Goal: Task Accomplishment & Management: Manage account settings

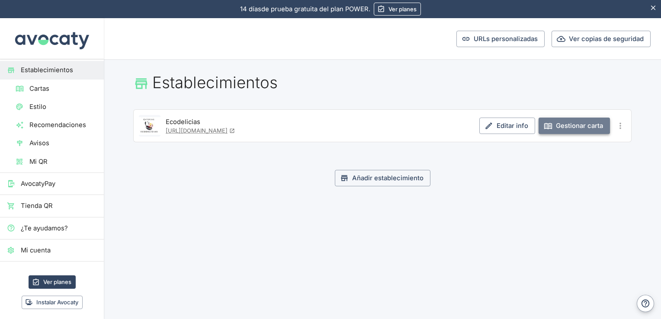
click at [576, 124] on link "Gestionar carta" at bounding box center [574, 126] width 71 height 16
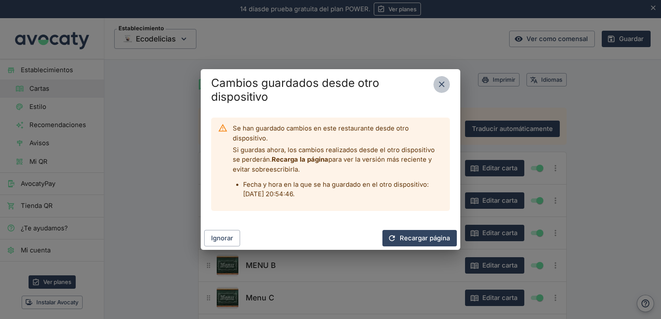
click at [447, 84] on button "Cerrar" at bounding box center [442, 84] width 16 height 16
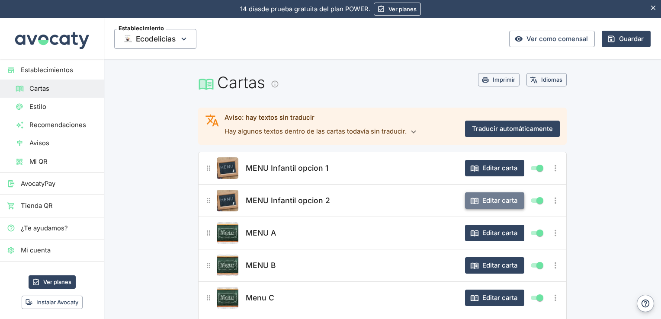
click at [495, 202] on button "Editar carta" at bounding box center [494, 201] width 59 height 16
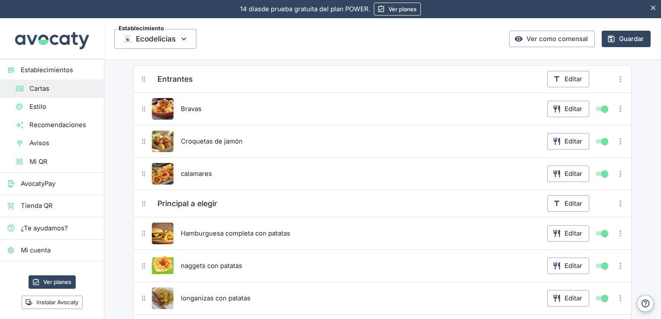
scroll to position [138, 0]
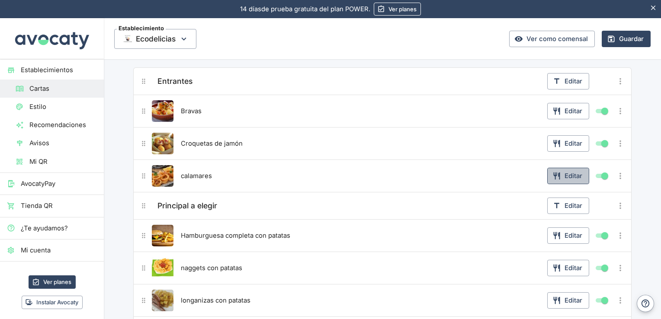
click at [573, 177] on button "Editar" at bounding box center [568, 176] width 42 height 16
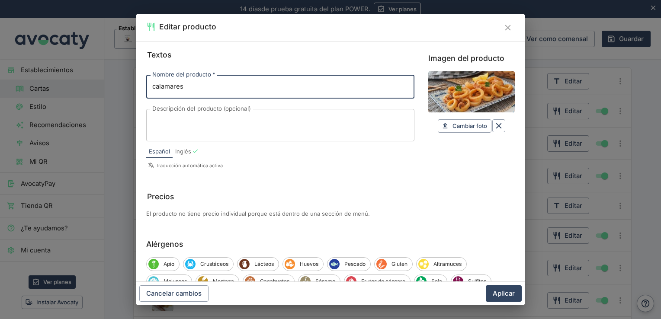
click at [157, 87] on input "calamares" at bounding box center [280, 86] width 268 height 23
type input "Calamares"
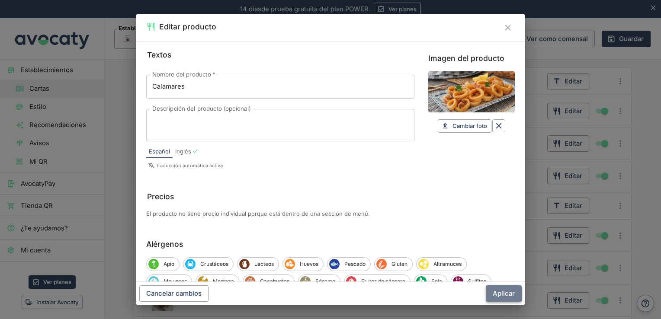
click at [512, 292] on button "Aplicar" at bounding box center [504, 294] width 36 height 16
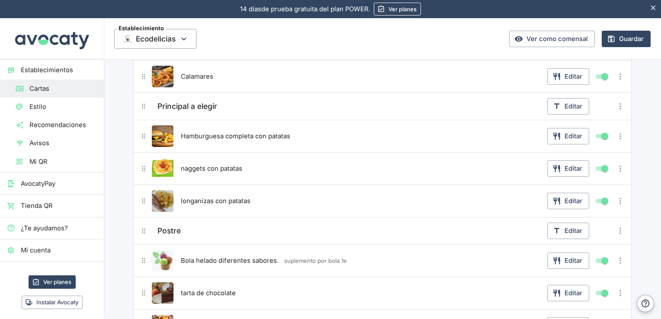
scroll to position [242, 0]
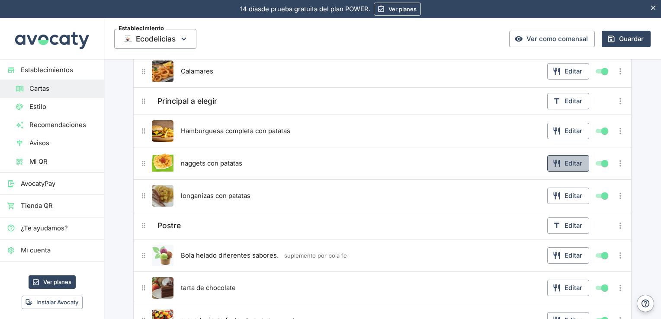
click at [574, 164] on button "Editar" at bounding box center [568, 163] width 42 height 16
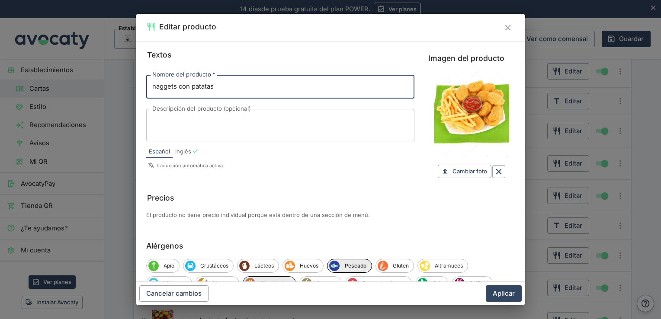
click at [159, 84] on input "naggets con patatas" at bounding box center [280, 86] width 268 height 23
type input "Nuggets con patatas"
click at [490, 300] on button "Aplicar" at bounding box center [504, 294] width 36 height 16
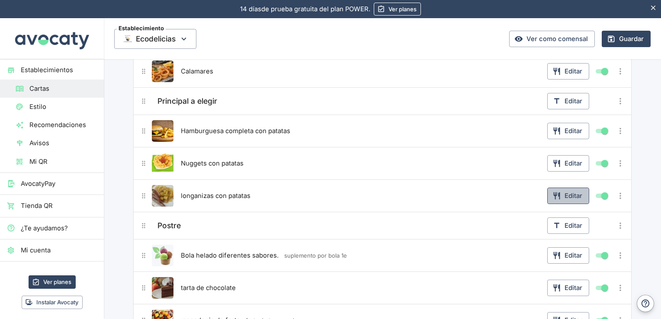
click at [567, 195] on button "Editar" at bounding box center [568, 196] width 42 height 16
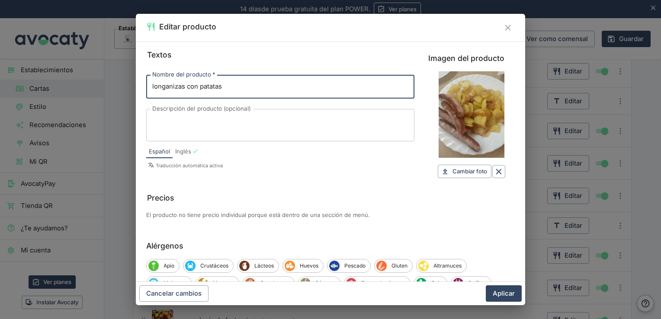
click at [161, 84] on input "longanizas con patatas" at bounding box center [280, 86] width 268 height 23
click at [155, 84] on input "longanizas con patatas" at bounding box center [280, 86] width 268 height 23
type input "Longanizas con patatas"
click at [517, 292] on button "Aplicar" at bounding box center [504, 294] width 36 height 16
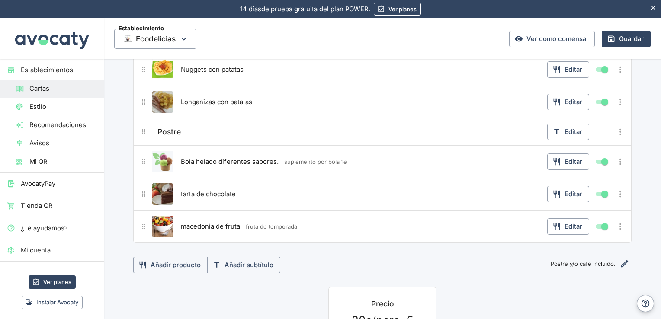
scroll to position [337, 0]
click at [576, 189] on button "Editar" at bounding box center [568, 193] width 42 height 16
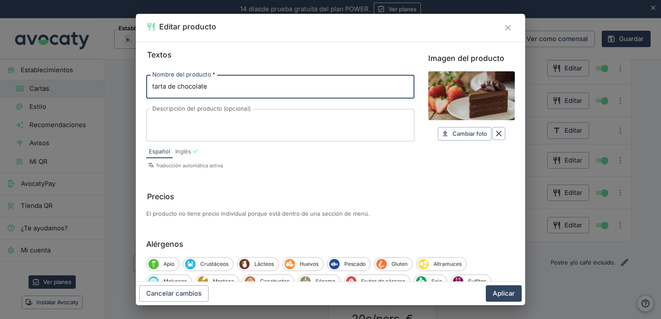
click at [156, 84] on input "tarta de chocolate" at bounding box center [280, 86] width 268 height 23
type input "Tarta de chocolate"
click at [504, 296] on button "Aplicar" at bounding box center [504, 294] width 36 height 16
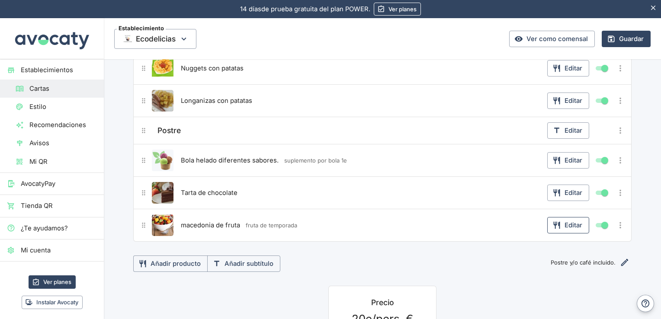
click at [572, 222] on button "Editar" at bounding box center [568, 225] width 42 height 16
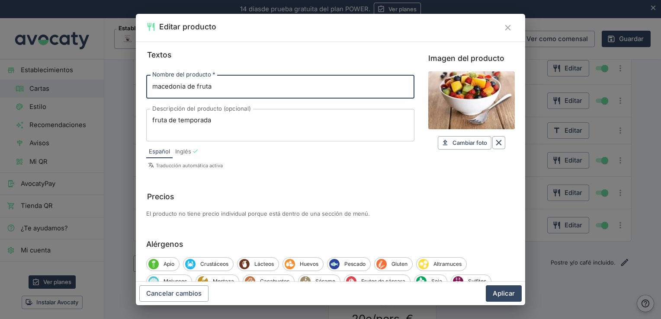
click at [149, 83] on input "macedonia de fruta" at bounding box center [280, 86] width 268 height 23
click at [158, 84] on input "macedonia de fruta" at bounding box center [280, 86] width 268 height 23
type input "Macedonia de fruta"
click at [504, 293] on button "Aplicar" at bounding box center [504, 294] width 36 height 16
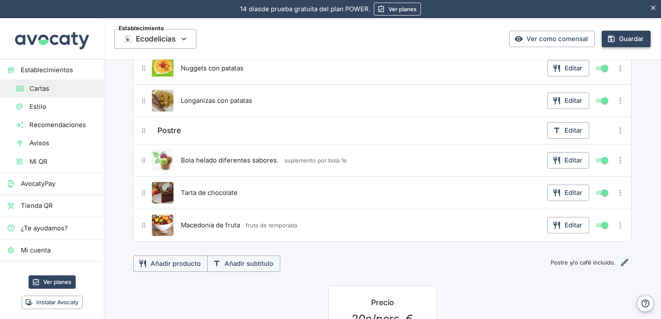
click at [618, 35] on button "Guardar" at bounding box center [626, 39] width 49 height 16
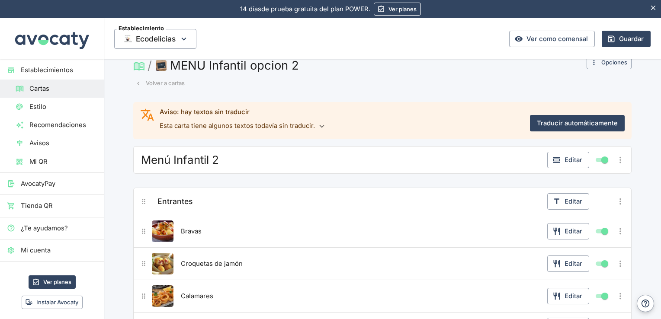
scroll to position [0, 0]
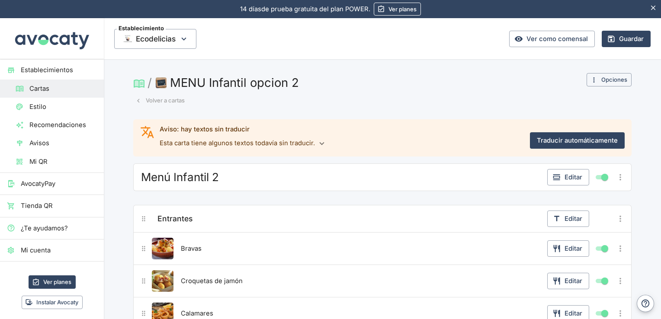
click at [151, 99] on button "Volver a cartas" at bounding box center [160, 100] width 54 height 13
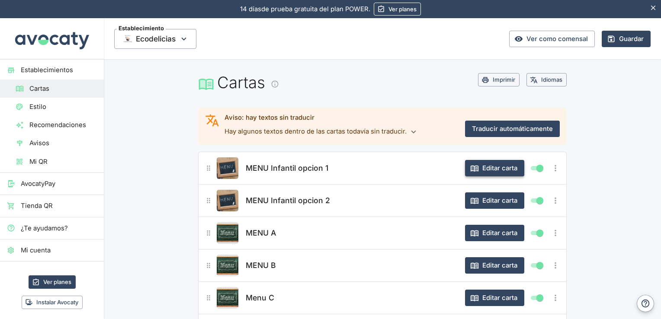
click at [484, 170] on button "Editar carta" at bounding box center [494, 168] width 59 height 16
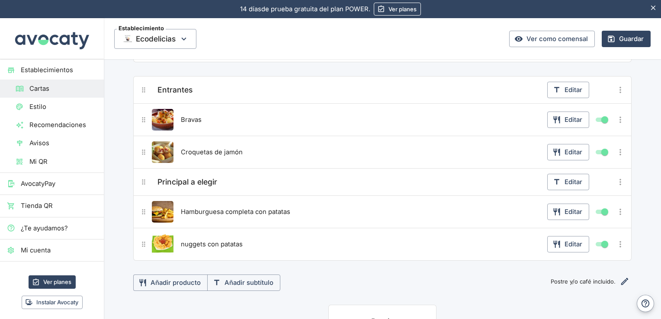
scroll to position [130, 0]
click at [570, 239] on button "Editar" at bounding box center [568, 243] width 42 height 16
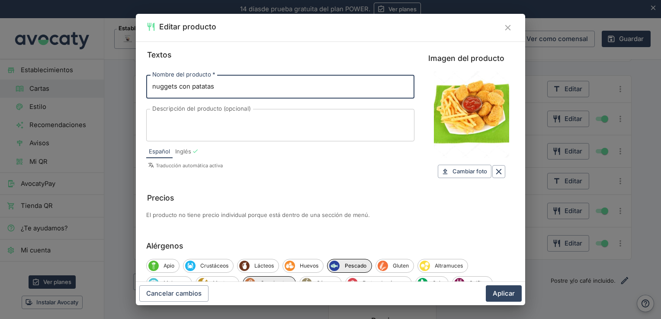
click at [157, 84] on input "nuggets con patatas" at bounding box center [280, 86] width 268 height 23
type input "Nuggets con patatas"
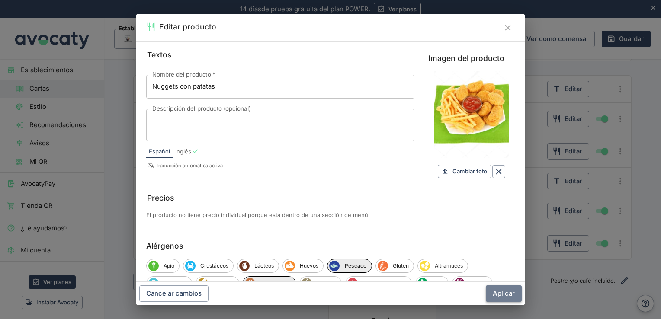
click at [498, 291] on button "Aplicar" at bounding box center [504, 294] width 36 height 16
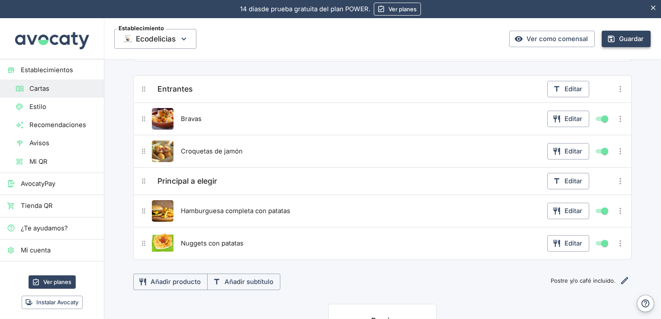
click at [624, 41] on button "Guardar" at bounding box center [626, 39] width 49 height 16
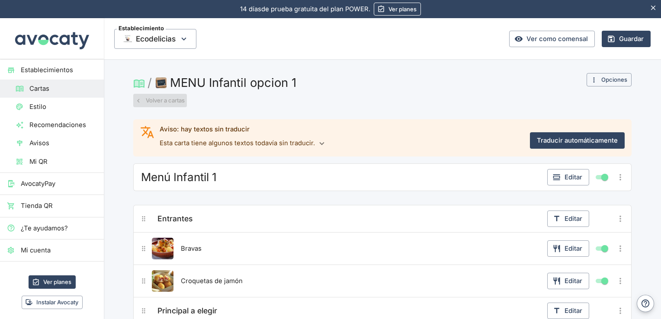
click at [167, 101] on button "Volver a cartas" at bounding box center [160, 100] width 54 height 13
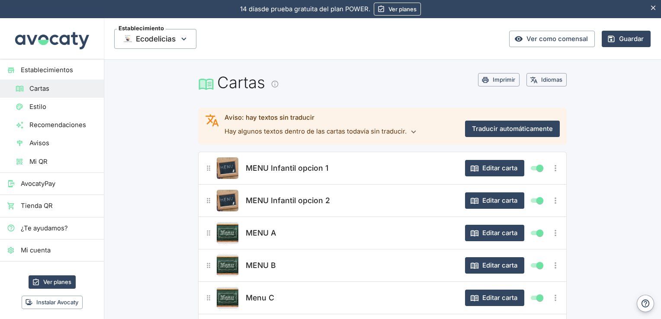
click at [491, 157] on div "MENU Infantil opcion 1 Editar carta" at bounding box center [382, 168] width 357 height 22
click at [492, 170] on button "Editar carta" at bounding box center [494, 168] width 59 height 16
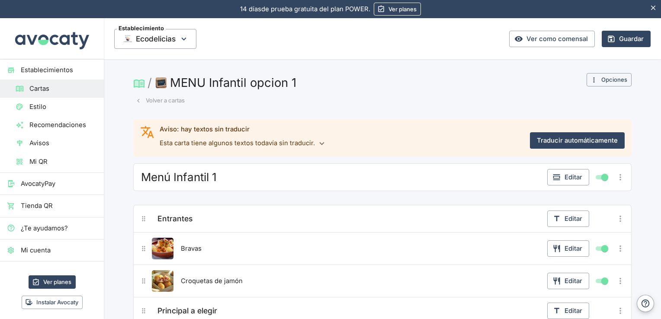
click at [145, 101] on button "Volver a cartas" at bounding box center [160, 100] width 54 height 13
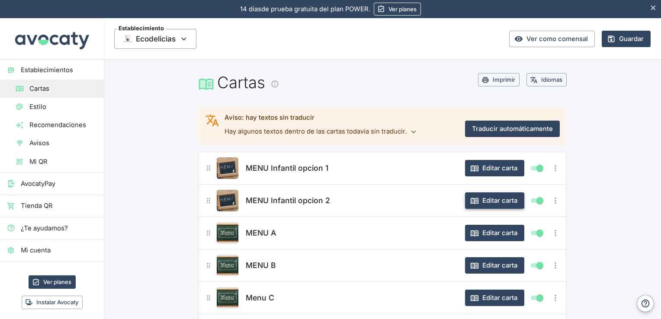
click at [491, 195] on button "Editar carta" at bounding box center [494, 201] width 59 height 16
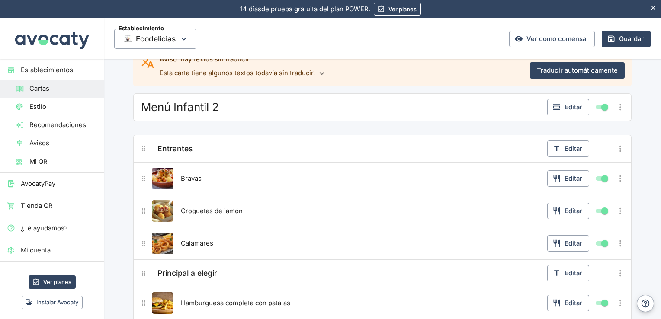
scroll to position [31, 0]
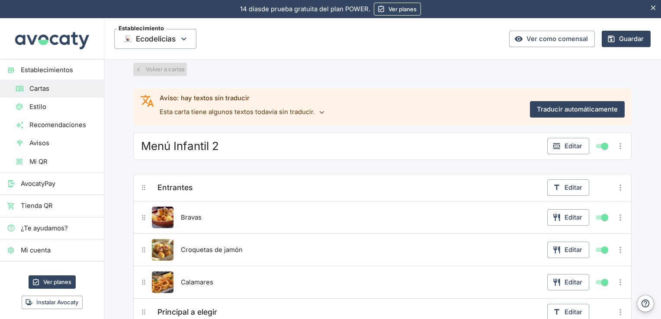
click at [153, 67] on button "Volver a cartas" at bounding box center [160, 69] width 54 height 13
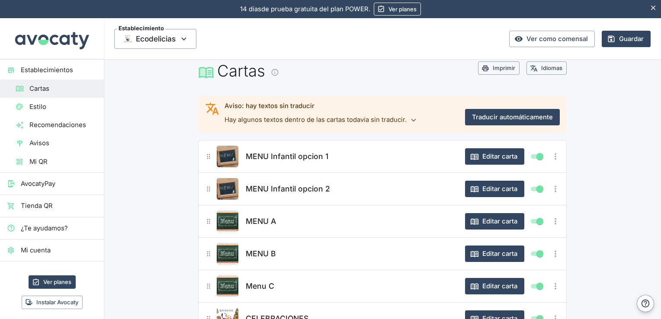
scroll to position [0, 0]
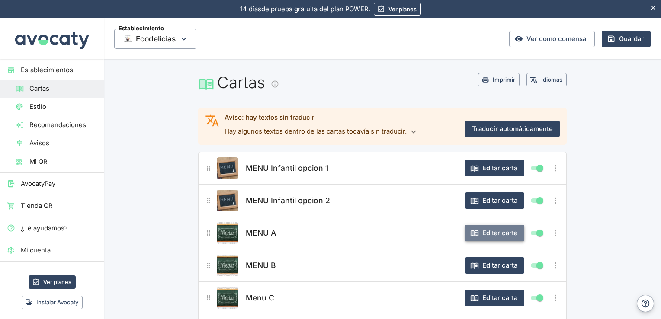
click at [490, 238] on button "Editar carta" at bounding box center [494, 233] width 59 height 16
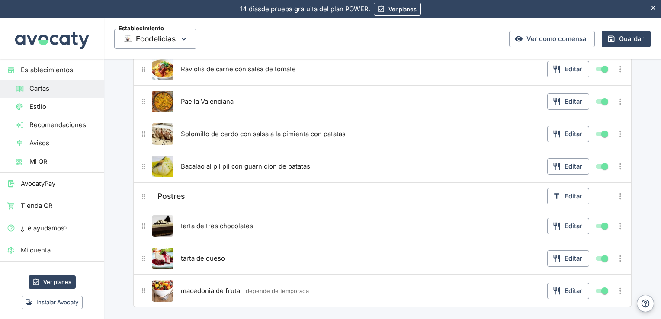
scroll to position [281, 0]
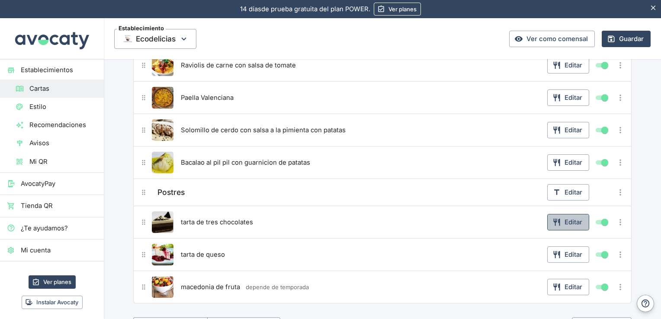
click at [573, 220] on button "Editar" at bounding box center [568, 222] width 42 height 16
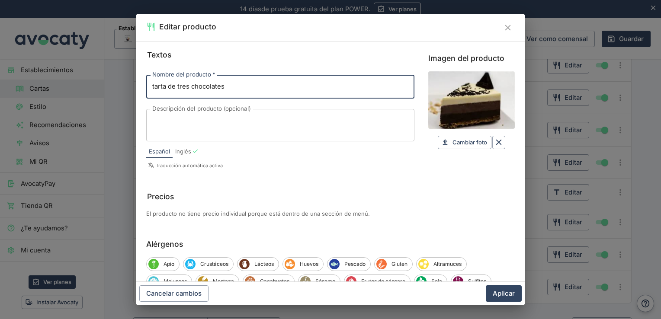
click at [158, 89] on input "tarta de tres chocolates" at bounding box center [280, 86] width 268 height 23
type input "Tarta de tres chocolates"
click at [501, 292] on button "Aplicar" at bounding box center [504, 294] width 36 height 16
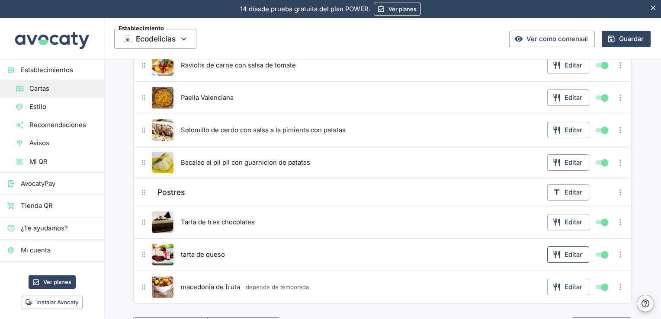
click at [572, 254] on button "Editar" at bounding box center [568, 255] width 42 height 16
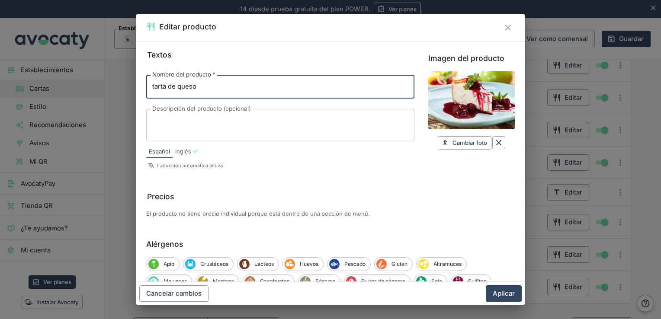
click at [154, 87] on input "tarta de queso" at bounding box center [280, 86] width 268 height 23
type input "Tarta de queso"
click at [502, 303] on div "Cancelar cambios Aplicar" at bounding box center [330, 293] width 389 height 23
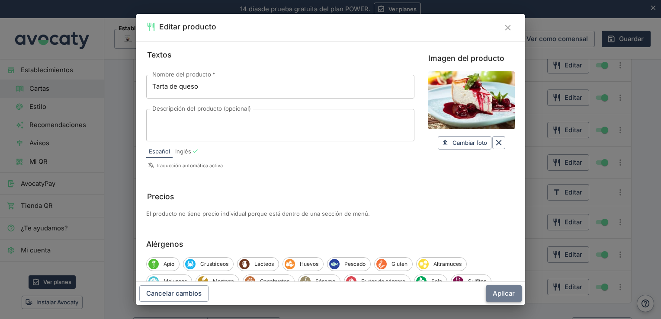
click at [502, 300] on button "Aplicar" at bounding box center [504, 294] width 36 height 16
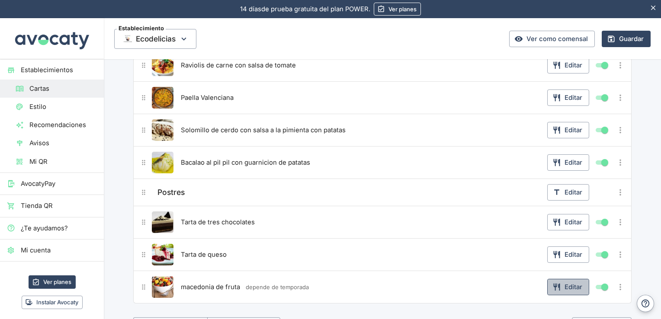
click at [568, 279] on button "Editar" at bounding box center [568, 287] width 42 height 16
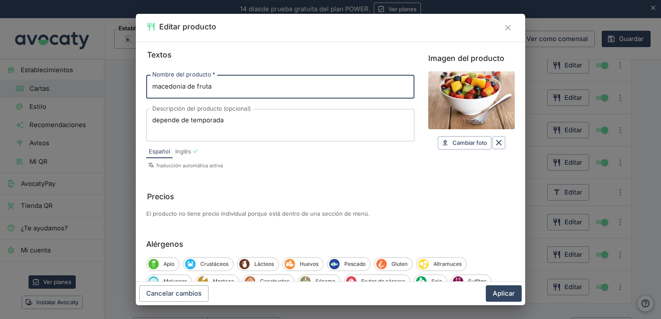
click at [158, 86] on input "macedonia de fruta" at bounding box center [280, 86] width 268 height 23
type input "Macedonia de fruta"
click at [156, 120] on textarea "depende de temporada" at bounding box center [280, 125] width 256 height 18
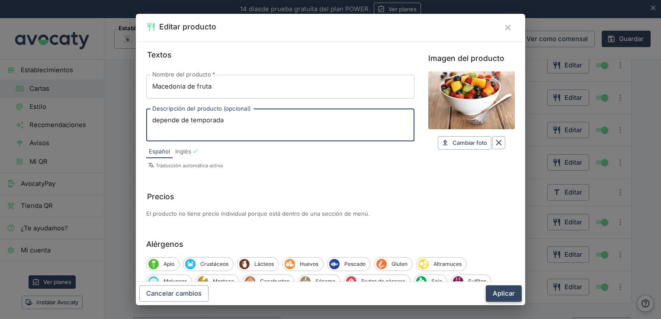
click at [516, 290] on button "Aplicar" at bounding box center [504, 294] width 36 height 16
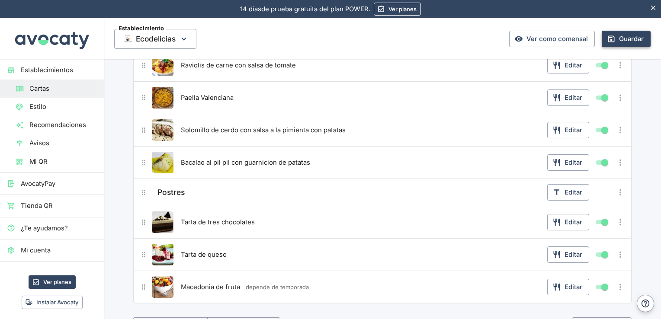
click at [619, 39] on button "Guardar" at bounding box center [626, 39] width 49 height 16
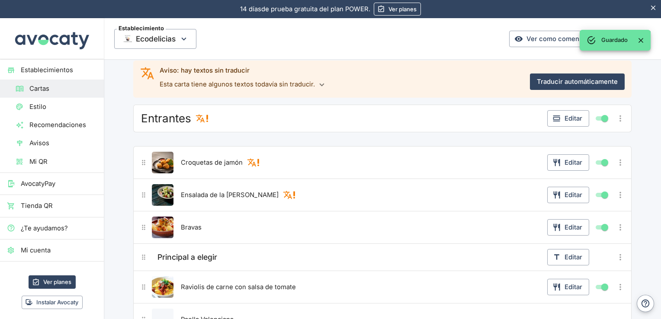
scroll to position [17, 0]
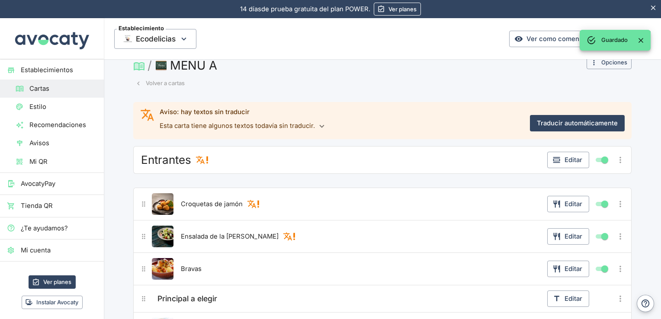
click at [168, 81] on button "Volver a cartas" at bounding box center [160, 83] width 54 height 13
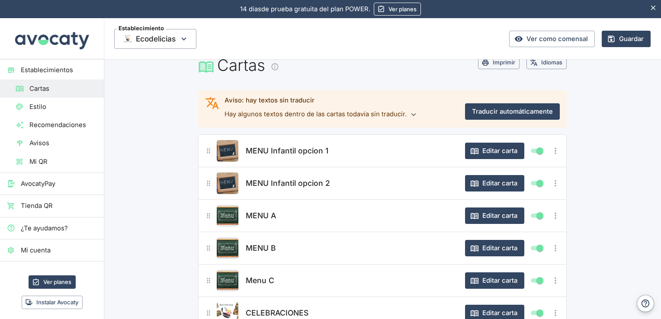
scroll to position [0, 0]
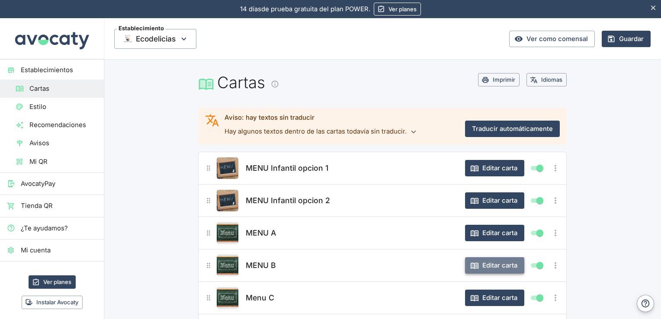
click at [491, 266] on button "Editar carta" at bounding box center [494, 265] width 59 height 16
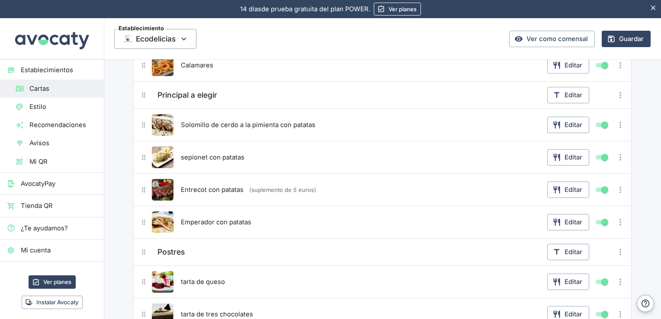
scroll to position [226, 0]
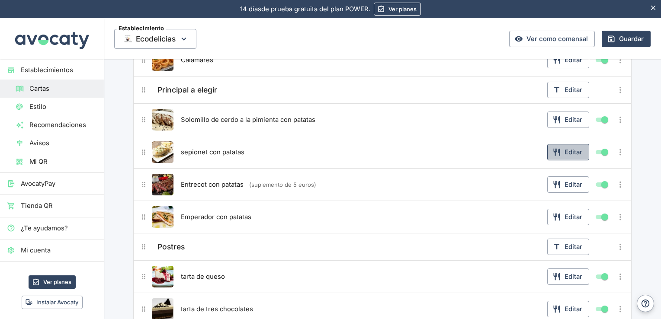
click at [563, 151] on button "Editar" at bounding box center [568, 152] width 42 height 16
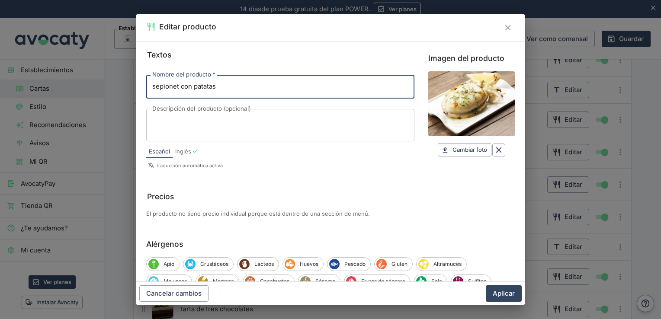
click at [154, 84] on input "sepionet con patatas" at bounding box center [280, 86] width 268 height 23
type input "Sepionet con patatas"
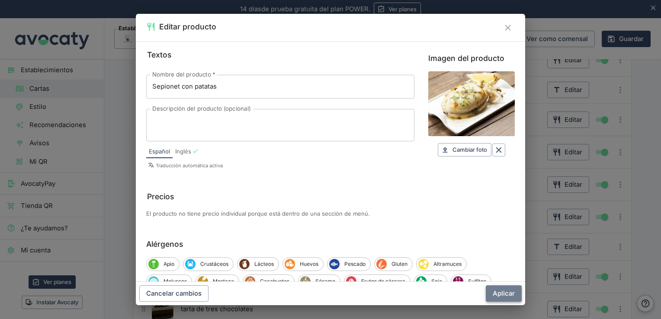
click at [502, 297] on button "Aplicar" at bounding box center [504, 294] width 36 height 16
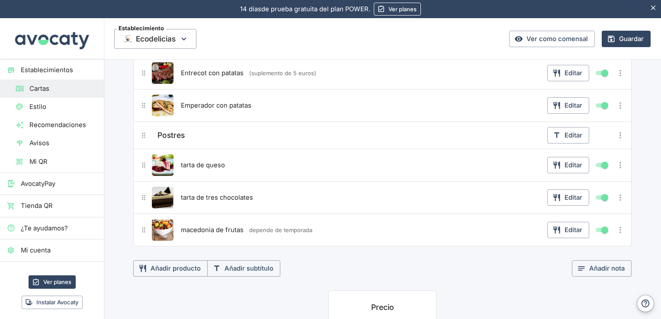
scroll to position [339, 0]
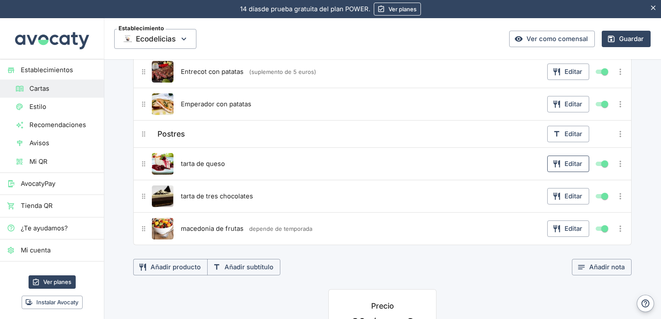
click at [571, 159] on button "Editar" at bounding box center [568, 164] width 42 height 16
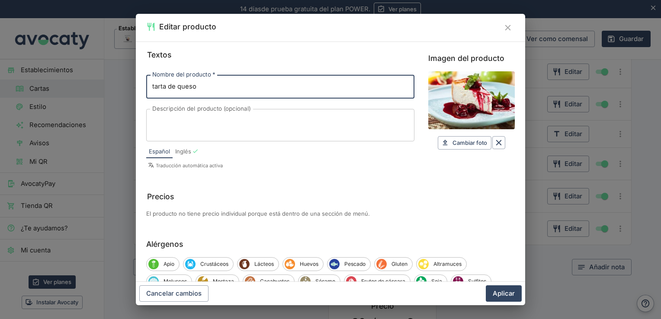
click at [149, 84] on input "tarta de queso" at bounding box center [280, 86] width 268 height 23
click at [156, 84] on input "tarta de queso" at bounding box center [280, 86] width 268 height 23
type input "Tarta de queso"
click at [502, 291] on button "Aplicar" at bounding box center [504, 294] width 36 height 16
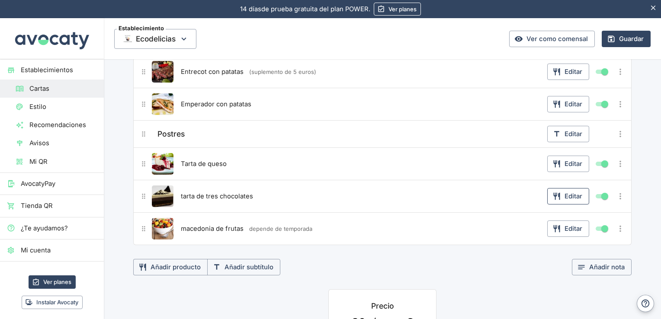
click at [571, 197] on button "Editar" at bounding box center [568, 196] width 42 height 16
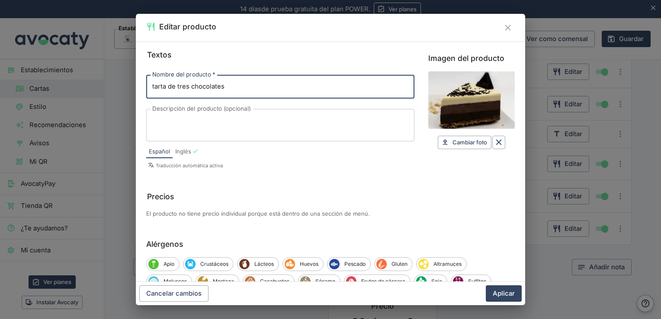
click at [158, 90] on input "tarta de tres chocolates" at bounding box center [280, 86] width 268 height 23
type input "Tarta de tres chocolates"
click at [505, 289] on button "Aplicar" at bounding box center [504, 294] width 36 height 16
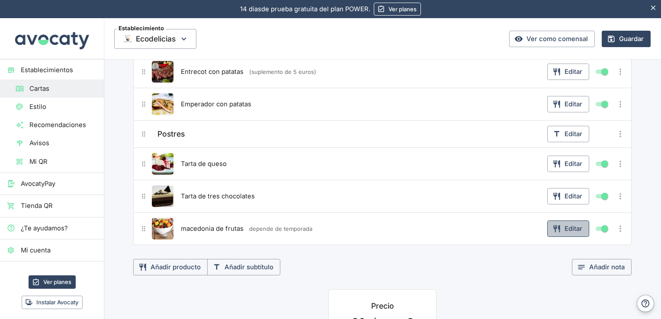
click at [568, 222] on button "Editar" at bounding box center [568, 229] width 42 height 16
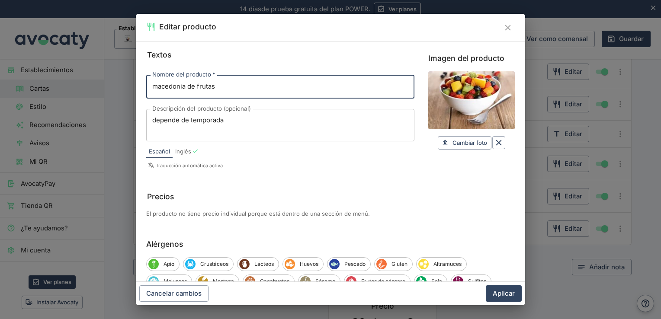
click at [157, 87] on input "macedonia de frutas" at bounding box center [280, 86] width 268 height 23
type input "Macedonia de frutas"
click at [508, 294] on button "Aplicar" at bounding box center [504, 294] width 36 height 16
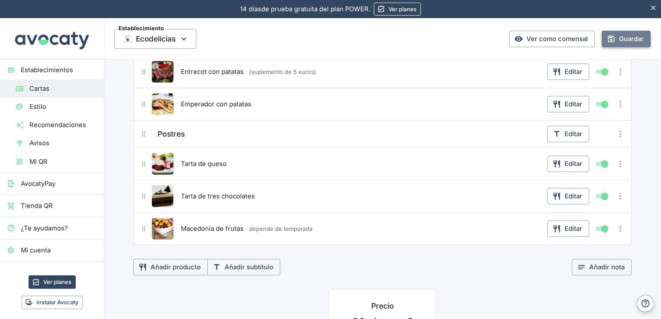
click at [626, 39] on button "Guardar" at bounding box center [626, 39] width 49 height 16
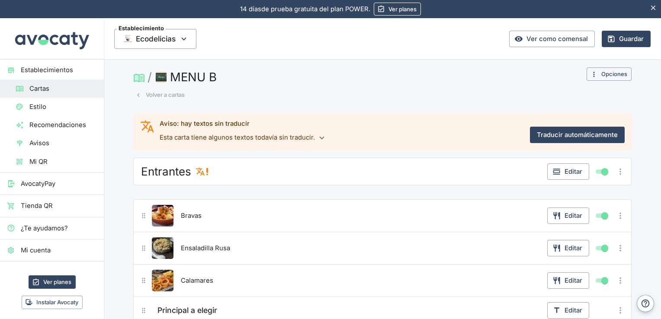
scroll to position [0, 0]
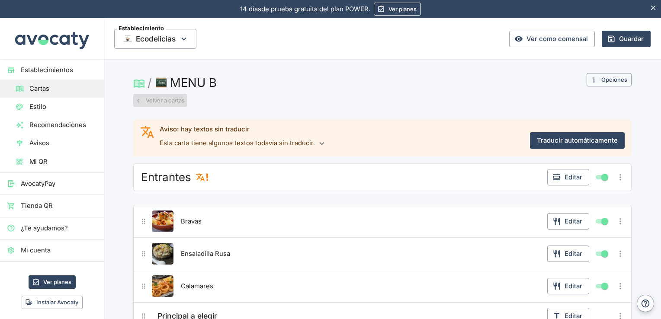
click at [170, 101] on button "Volver a cartas" at bounding box center [160, 100] width 54 height 13
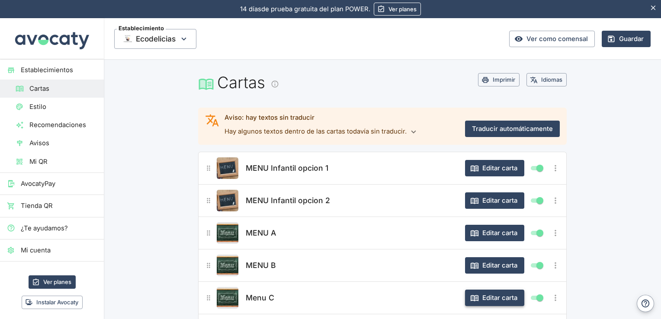
click at [490, 302] on button "Editar carta" at bounding box center [494, 298] width 59 height 16
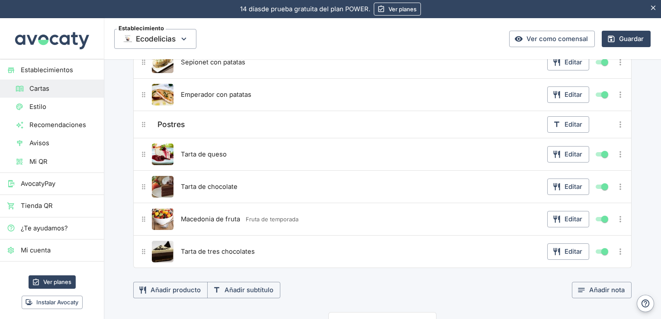
scroll to position [339, 0]
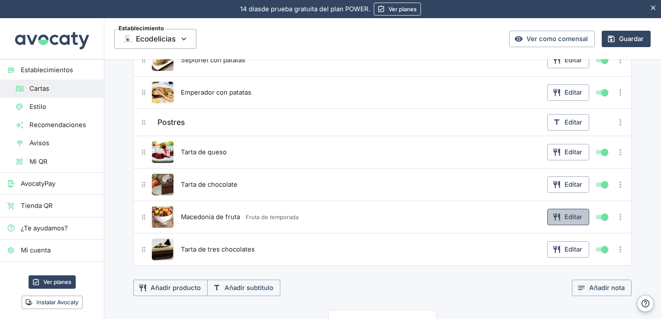
click at [568, 212] on button "Editar" at bounding box center [568, 217] width 42 height 16
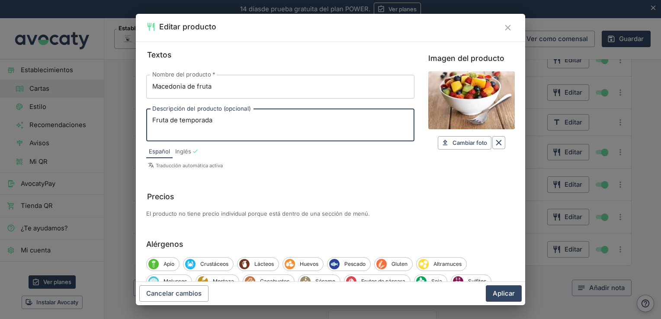
click at [168, 122] on textarea "Fruta de temporada" at bounding box center [280, 125] width 256 height 18
drag, startPoint x: 168, startPoint y: 122, endPoint x: 104, endPoint y: 124, distance: 63.6
click at [104, 124] on div "Editar producto Textos Nombre del producto   * Macedonia de fruta Nombre del pr…" at bounding box center [330, 159] width 661 height 319
type textarea "depende de temporada"
click at [507, 291] on button "Aplicar" at bounding box center [504, 294] width 36 height 16
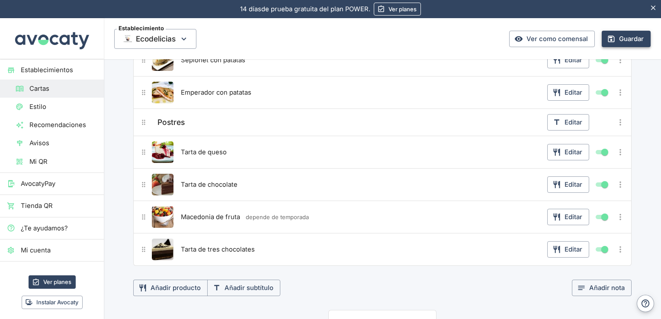
click at [628, 42] on button "Guardar" at bounding box center [626, 39] width 49 height 16
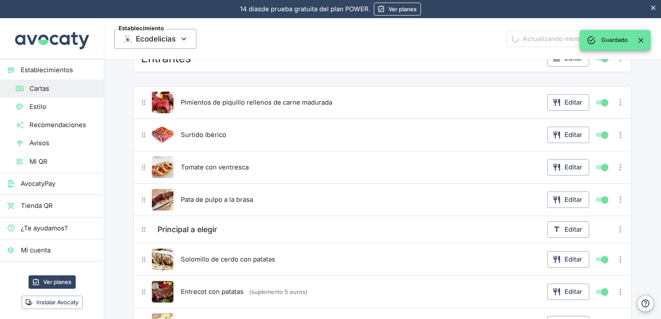
scroll to position [0, 0]
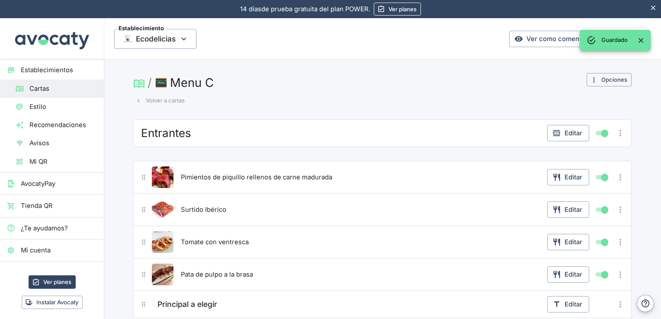
click at [159, 101] on button "Volver a cartas" at bounding box center [160, 100] width 54 height 13
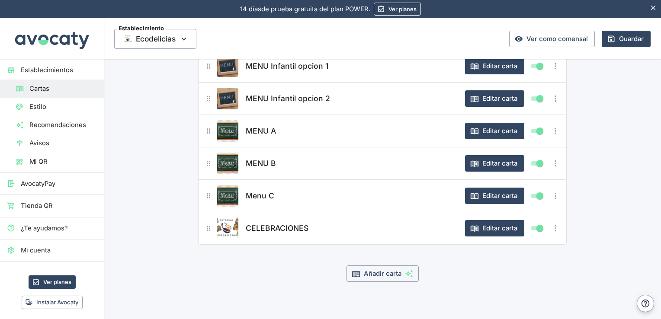
scroll to position [105, 0]
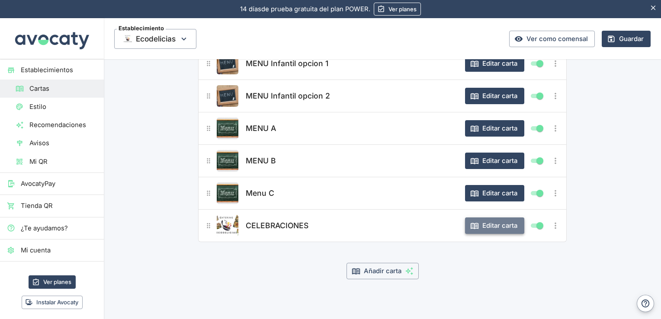
click at [503, 219] on button "Editar carta" at bounding box center [494, 226] width 59 height 16
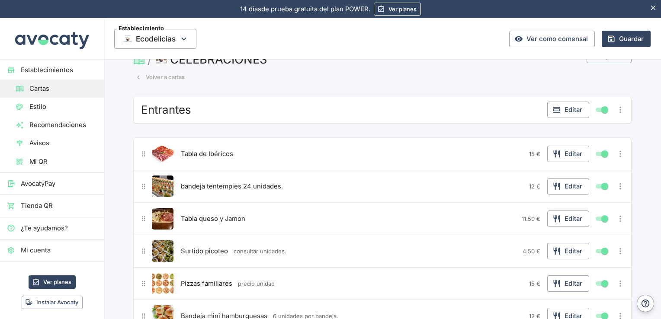
scroll to position [0, 0]
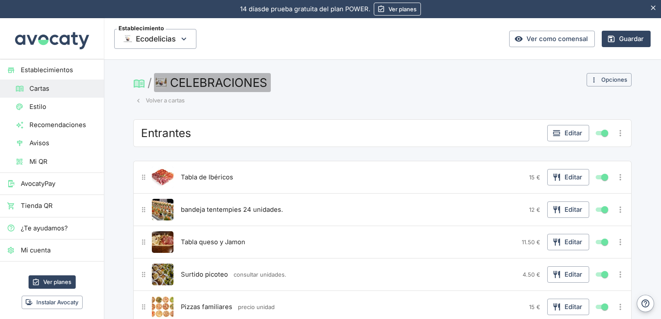
click at [246, 84] on button "CELEBRACIONES" at bounding box center [212, 82] width 117 height 19
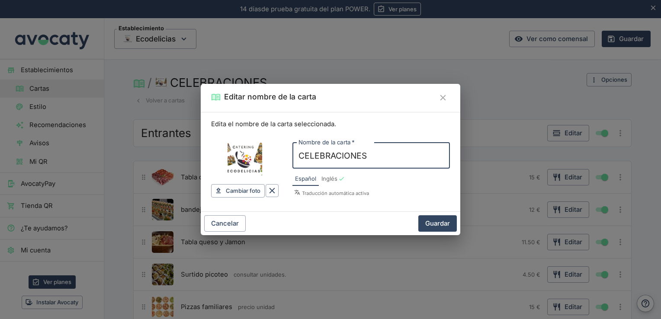
click at [399, 162] on input "CELEBRACIONES" at bounding box center [370, 156] width 157 height 26
drag, startPoint x: 399, startPoint y: 162, endPoint x: 301, endPoint y: 162, distance: 98.2
click at [301, 162] on input "CELEBRACIONES" at bounding box center [370, 156] width 157 height 26
type input "s"
type input "Surtidos"
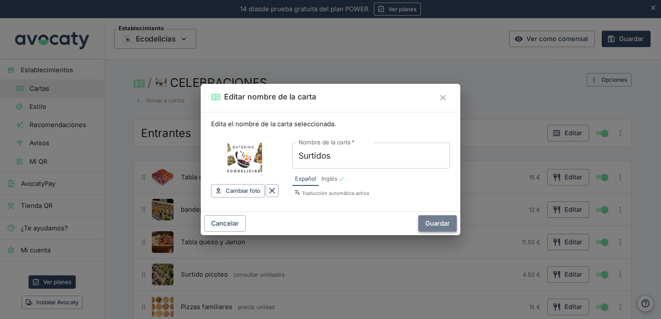
click at [439, 222] on button "Guardar" at bounding box center [437, 223] width 39 height 16
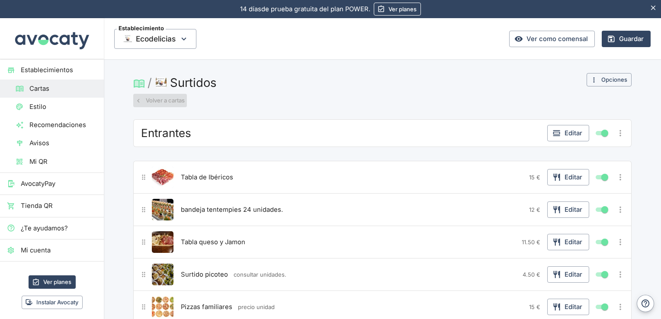
click at [153, 103] on button "Volver a cartas" at bounding box center [160, 100] width 54 height 13
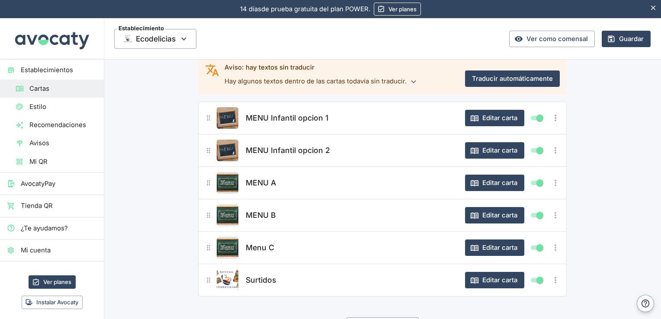
scroll to position [51, 0]
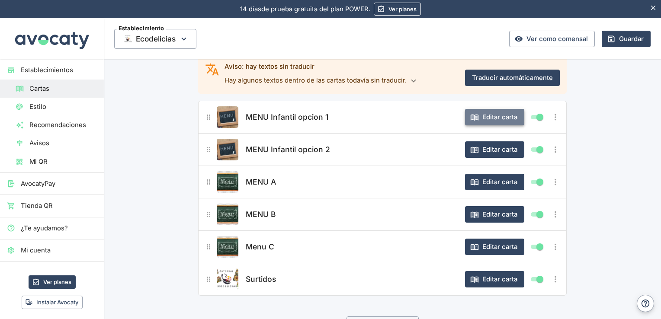
click at [479, 114] on button "Editar carta" at bounding box center [494, 117] width 59 height 16
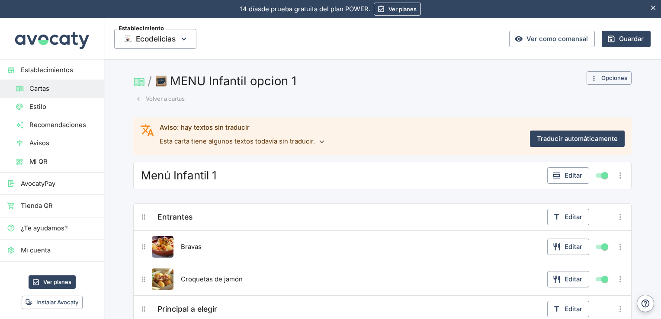
scroll to position [0, 0]
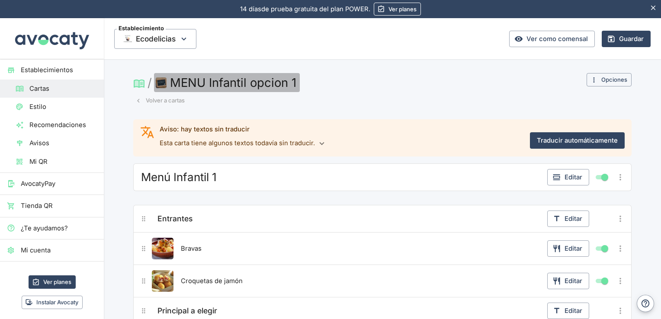
click at [200, 84] on button "MENU Infantil opcion 1" at bounding box center [227, 82] width 146 height 19
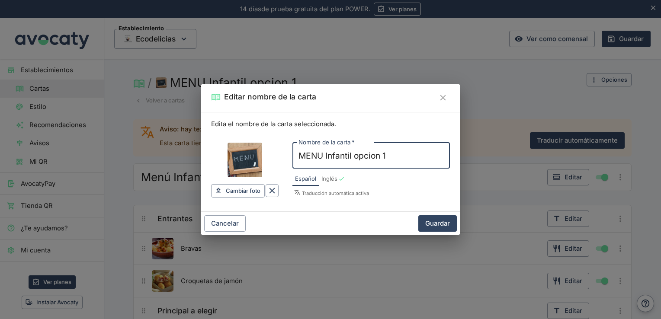
click at [323, 157] on input "MENU Infantil opcion 1" at bounding box center [370, 156] width 157 height 26
type input "Menu Infantil opcion 1"
click at [432, 219] on button "Guardar" at bounding box center [437, 223] width 39 height 16
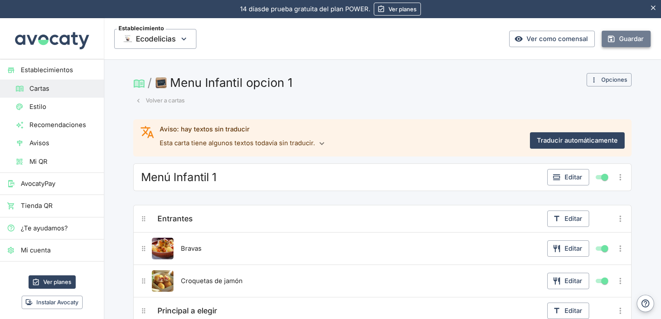
click at [620, 38] on button "Guardar" at bounding box center [626, 39] width 49 height 16
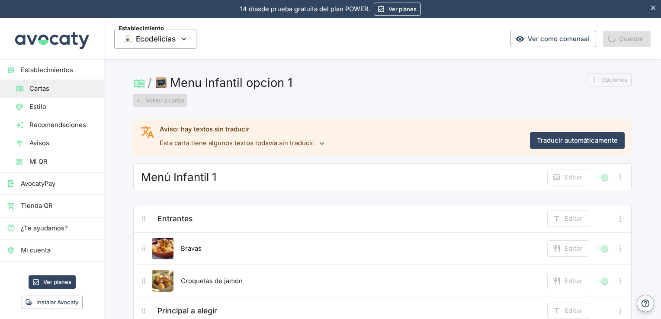
click at [158, 100] on button "Volver a cartas" at bounding box center [160, 100] width 54 height 13
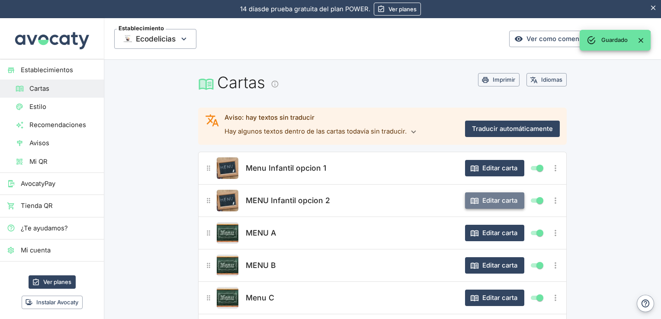
click at [498, 207] on button "Editar carta" at bounding box center [494, 201] width 59 height 16
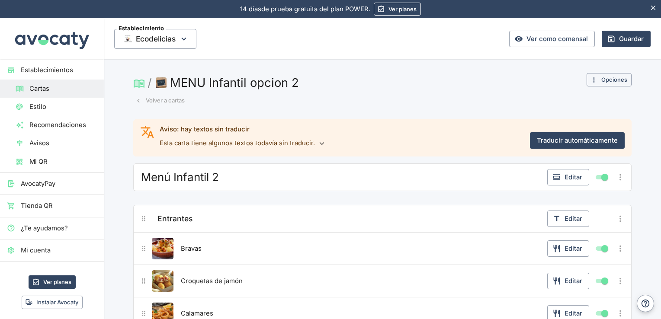
click at [235, 84] on button "MENU Infantil opcion 2" at bounding box center [228, 82] width 148 height 19
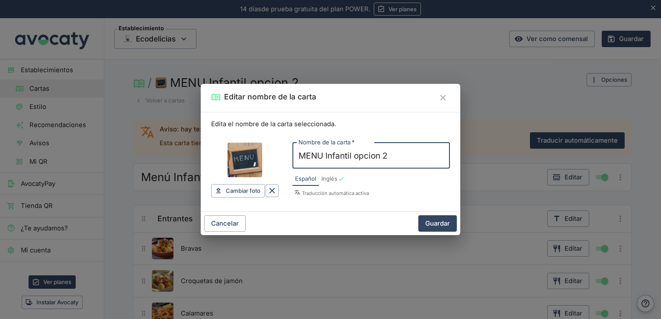
click at [325, 156] on input "MENU Infantil opcion 2" at bounding box center [370, 156] width 157 height 26
type input "Menu Infantil opcion 2"
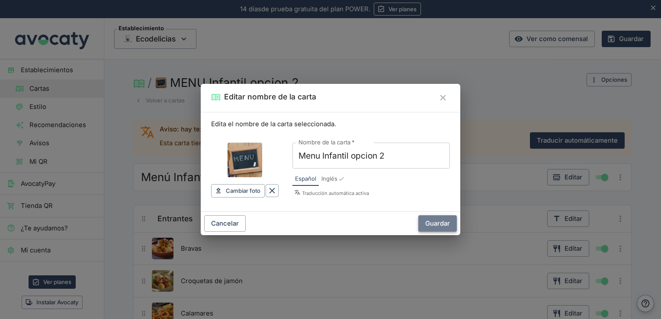
click at [429, 223] on button "Guardar" at bounding box center [437, 223] width 39 height 16
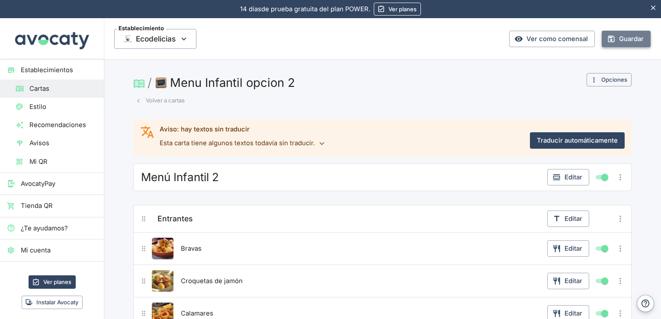
click at [616, 42] on button "Guardar" at bounding box center [626, 39] width 49 height 16
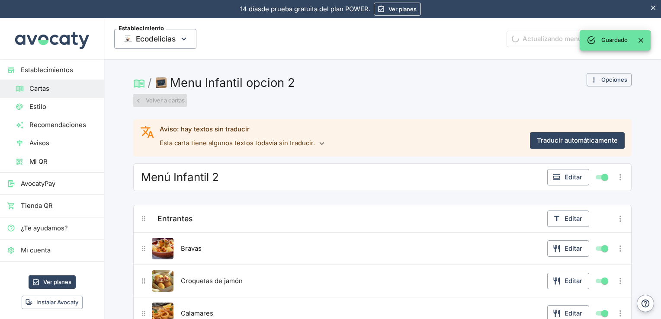
click at [174, 103] on button "Volver a cartas" at bounding box center [160, 100] width 54 height 13
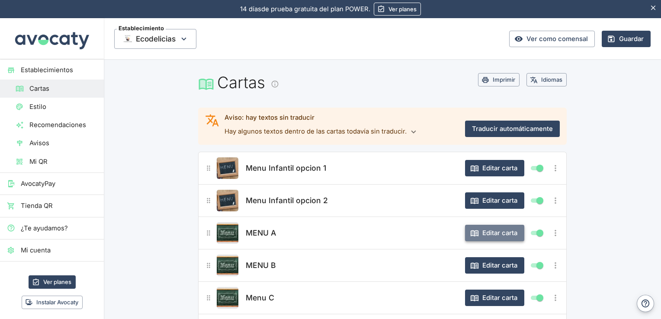
click at [483, 232] on button "Editar carta" at bounding box center [494, 233] width 59 height 16
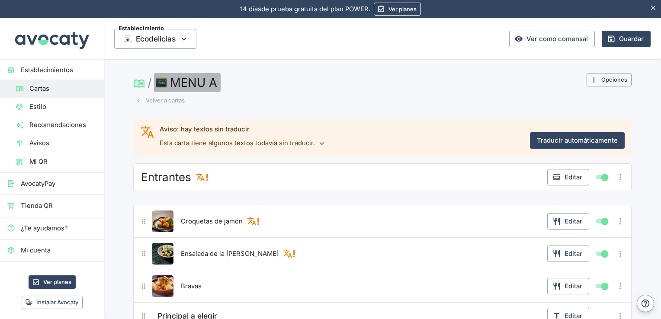
click at [180, 77] on button "MENU A" at bounding box center [187, 82] width 67 height 19
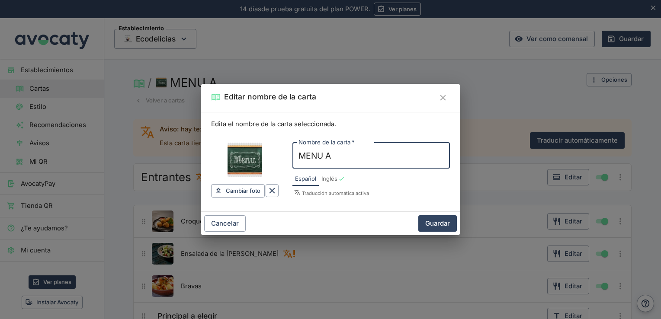
click at [322, 157] on input "MENU A" at bounding box center [370, 156] width 157 height 26
type input "Menu A"
click at [440, 221] on button "Guardar" at bounding box center [437, 223] width 39 height 16
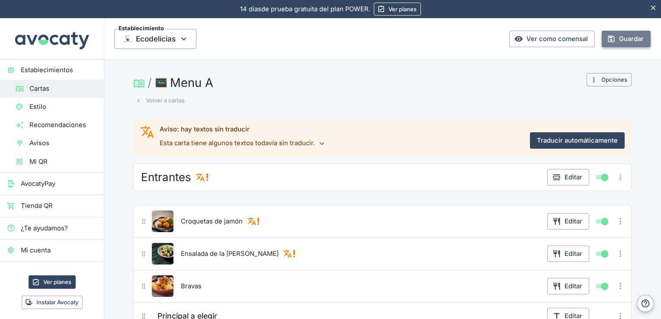
click at [614, 41] on button "Guardar" at bounding box center [626, 39] width 49 height 16
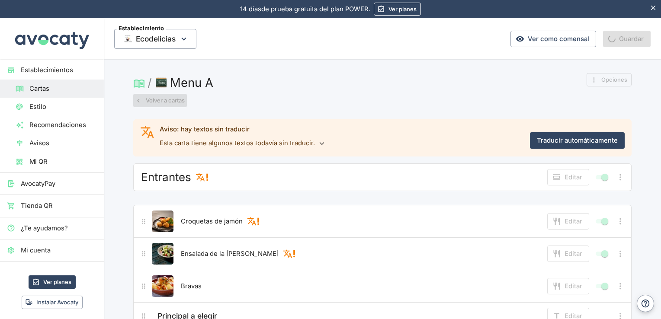
click at [167, 103] on button "Volver a cartas" at bounding box center [160, 100] width 54 height 13
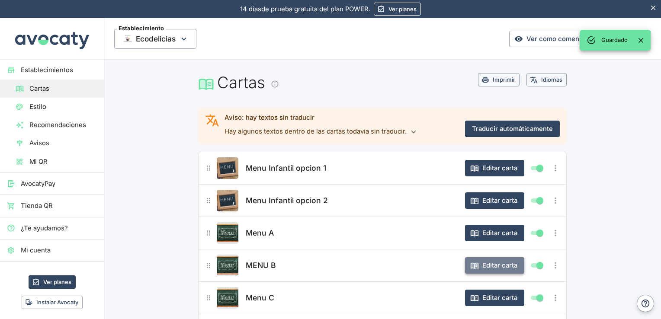
click at [488, 262] on button "Editar carta" at bounding box center [494, 265] width 59 height 16
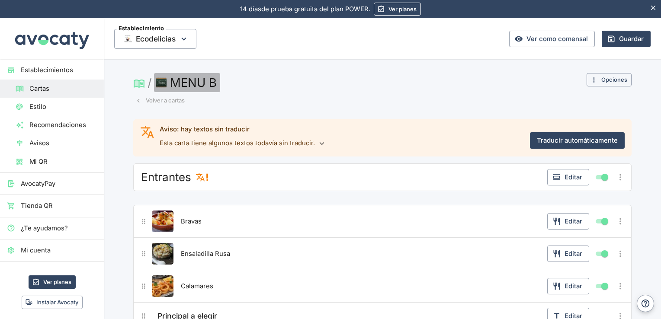
click at [192, 81] on button "MENU B" at bounding box center [187, 82] width 66 height 19
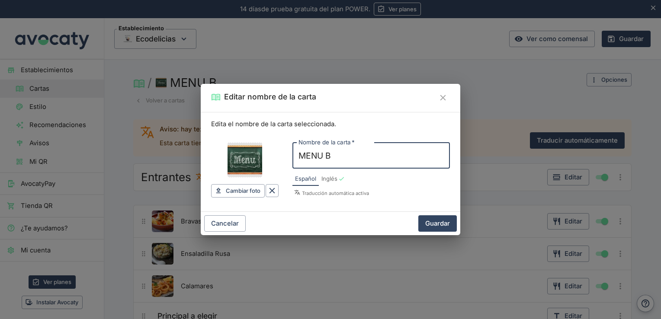
click at [327, 158] on input "MENU B" at bounding box center [370, 156] width 157 height 26
type input "Menu B"
click at [429, 221] on button "Guardar" at bounding box center [437, 223] width 39 height 16
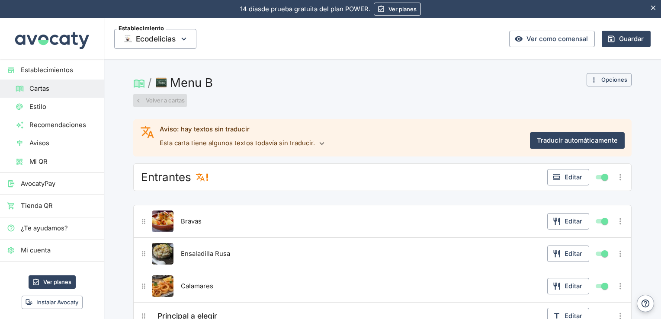
click at [145, 101] on button "Volver a cartas" at bounding box center [160, 100] width 54 height 13
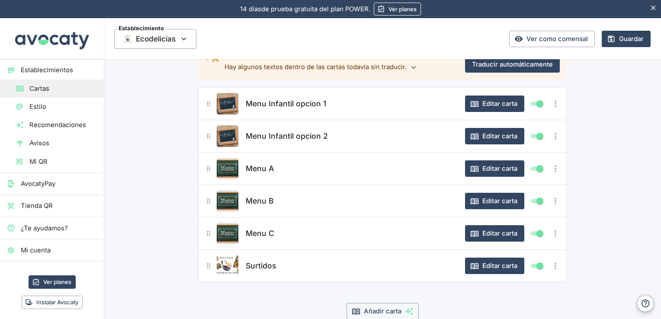
scroll to position [65, 0]
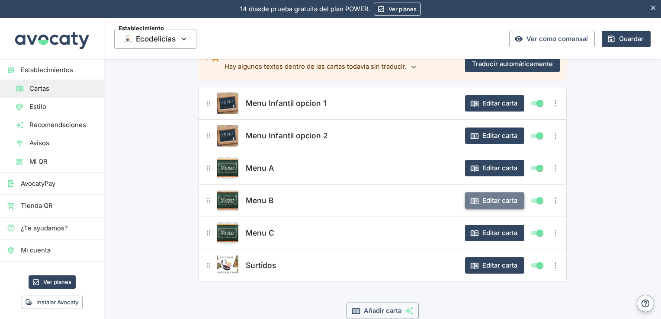
click at [486, 200] on button "Editar carta" at bounding box center [494, 201] width 59 height 16
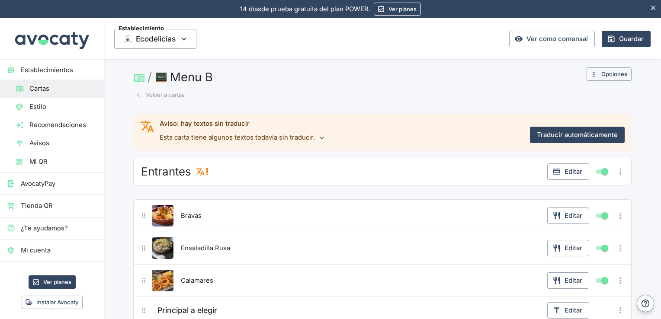
scroll to position [0, 0]
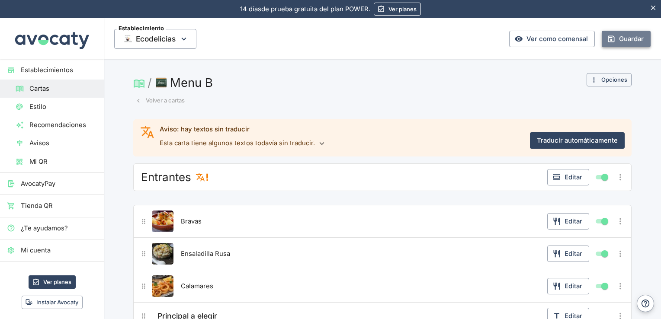
click at [626, 39] on button "Guardar" at bounding box center [626, 39] width 49 height 16
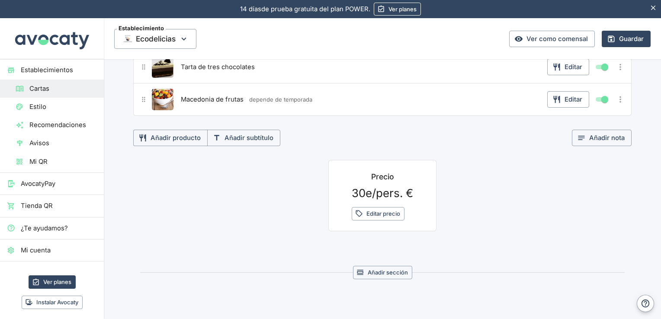
scroll to position [497, 0]
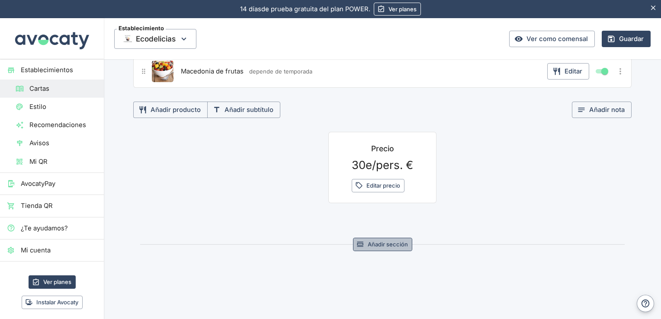
click at [395, 239] on button "Añadir sección" at bounding box center [382, 244] width 59 height 13
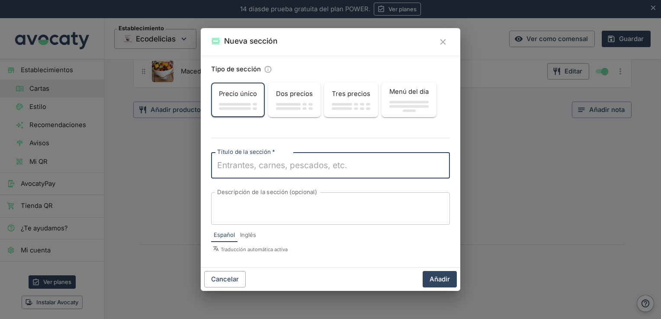
click at [356, 167] on textarea "Título de la sección   *" at bounding box center [330, 166] width 227 height 12
type textarea "p"
type textarea "y"
type textarea "Y"
type textarea "Menu Personalizado"
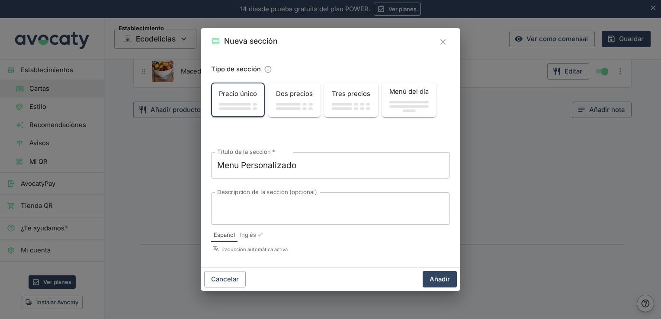
click at [377, 223] on div "x Descripción de la sección (opcional)" at bounding box center [330, 209] width 239 height 32
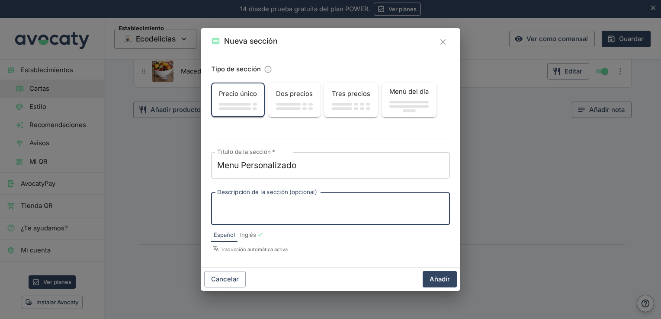
type textarea "y"
click at [410, 204] on textarea "Y si ninguno de nuestros menus te convencen o te gustaria conbinarlos" at bounding box center [330, 209] width 227 height 18
click at [438, 203] on textarea "Y si ninguno de nuestros menus te convencen o te gustaria combinarlos" at bounding box center [330, 209] width 227 height 18
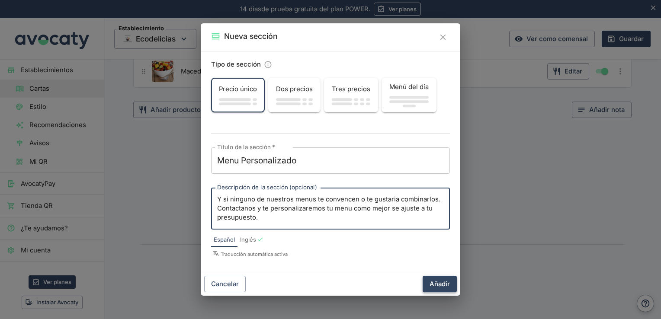
type textarea "Y si ninguno de nuestros menus te convencen o te gustaria combinarlos. Contacta…"
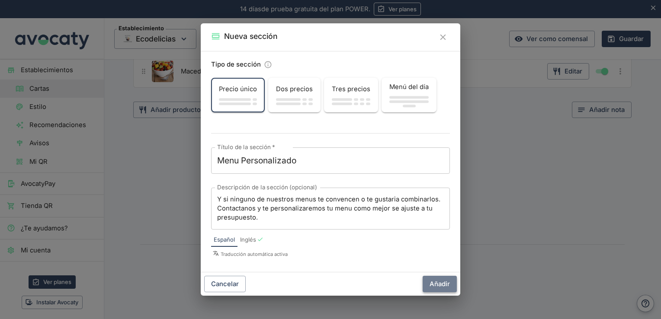
click at [440, 285] on button "Añadir" at bounding box center [440, 284] width 34 height 16
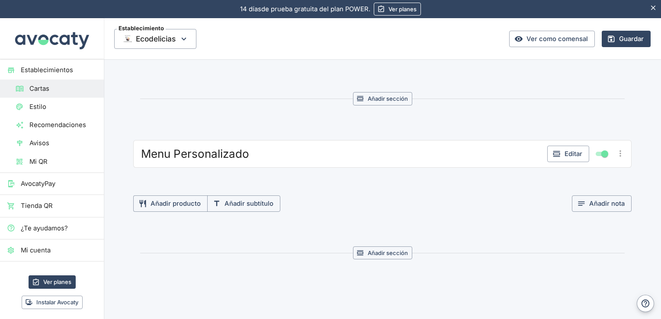
scroll to position [646, 0]
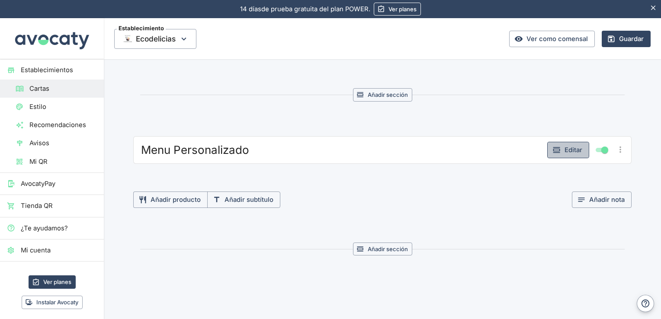
click at [566, 145] on button "Editar" at bounding box center [568, 150] width 42 height 16
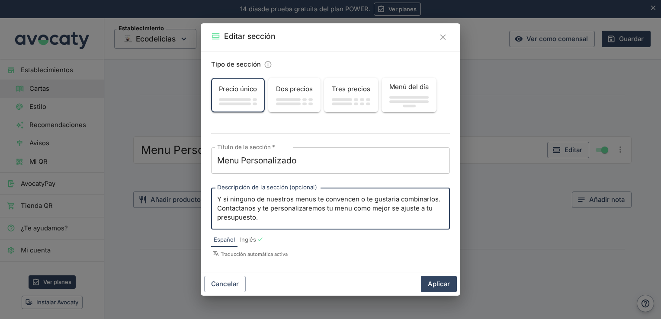
drag, startPoint x: 276, startPoint y: 219, endPoint x: 216, endPoint y: 194, distance: 65.0
click at [216, 194] on div "Y si ninguno de nuestros menus te convencen o te gustaria combinarlos. Contacta…" at bounding box center [330, 209] width 239 height 42
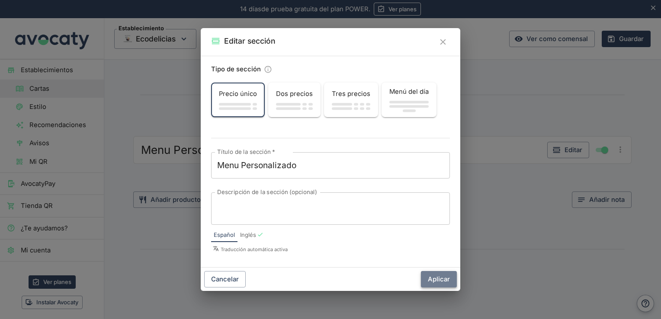
click at [440, 285] on button "Aplicar" at bounding box center [439, 279] width 36 height 16
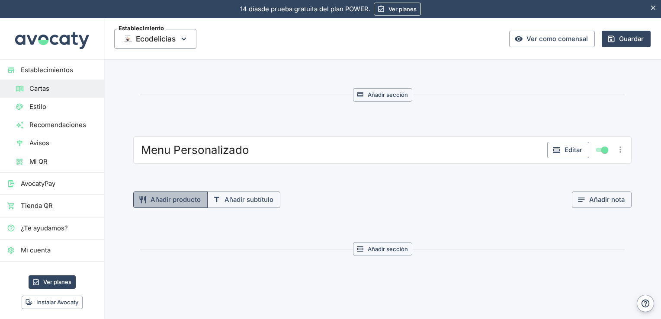
click at [185, 200] on button "Añadir producto" at bounding box center [170, 200] width 74 height 16
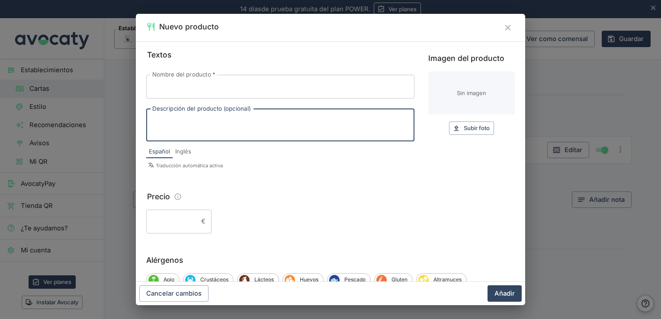
click at [272, 123] on textarea "Descripción del producto (opcional)" at bounding box center [280, 125] width 256 height 18
paste textarea "Y si ninguno de nuestros menus te convencen o te gustaria combinarlos. Contacta…"
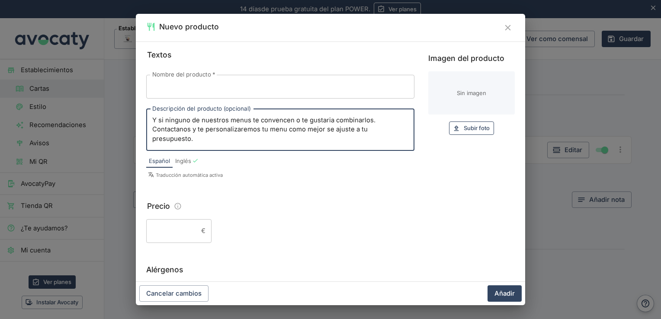
type textarea "Y si ninguno de nuestros menus te convencen o te gustaria combinarlos. Contacta…"
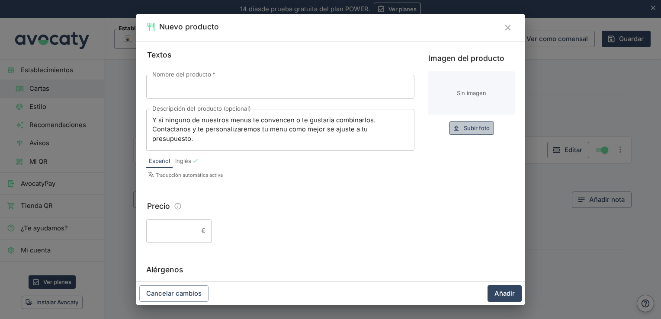
click at [479, 128] on span "Subir foto" at bounding box center [477, 128] width 26 height 10
type input "C:\fakepath\3c8f8592-3a97-4e42-b64a-e3a1dbcfc314.jpg"
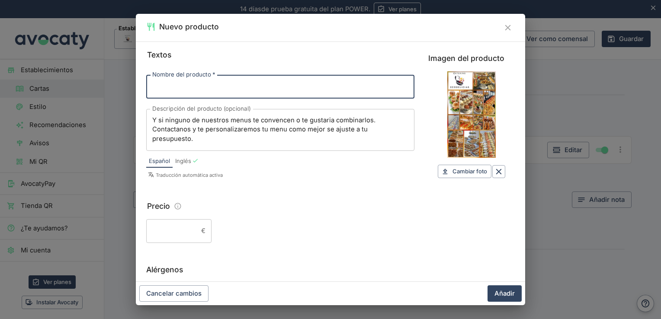
click at [288, 86] on input "Nombre del producto   *" at bounding box center [280, 86] width 268 height 23
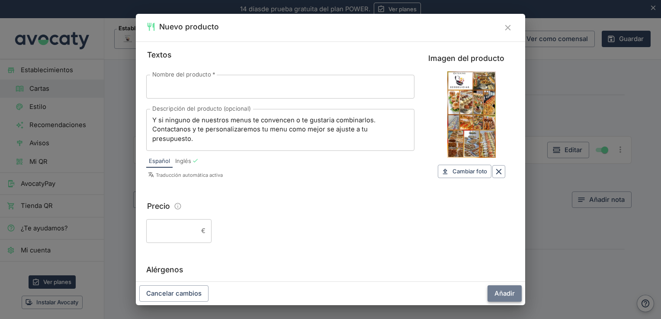
click at [508, 286] on button "Añadir" at bounding box center [505, 294] width 34 height 16
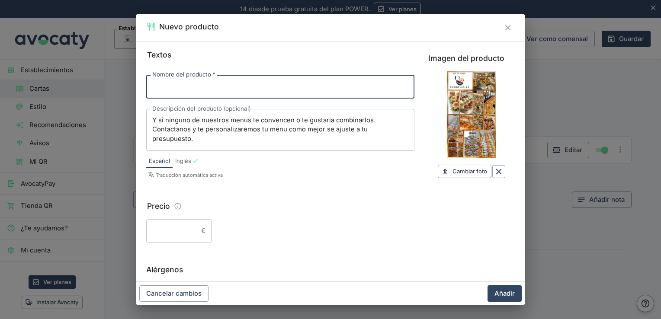
click at [268, 92] on input "Nombre del producto   *" at bounding box center [280, 86] width 268 height 23
type input "m"
type input "Menu Personalizado."
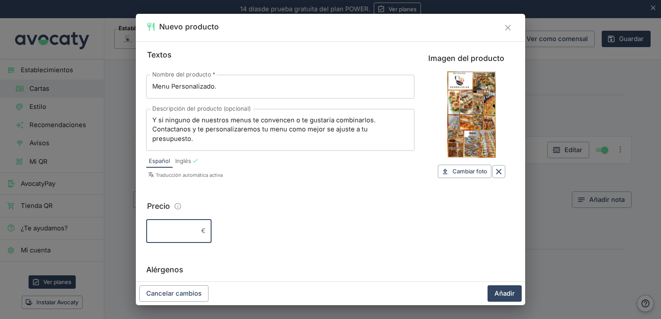
click at [193, 229] on input "Precio" at bounding box center [171, 230] width 51 height 23
type input "0"
click at [509, 293] on button "Añadir" at bounding box center [505, 294] width 34 height 16
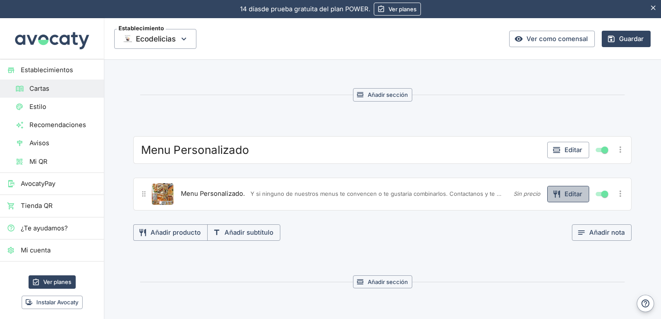
click at [572, 191] on button "Editar" at bounding box center [568, 194] width 42 height 16
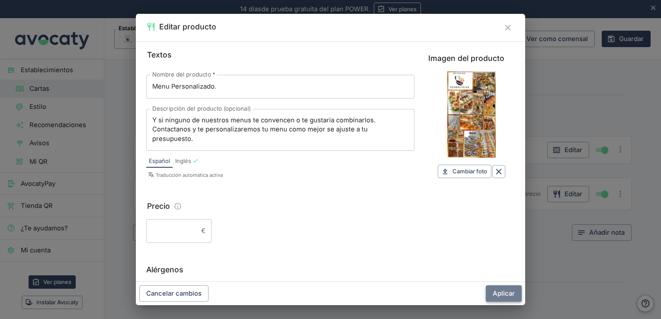
click at [504, 290] on button "Aplicar" at bounding box center [504, 294] width 36 height 16
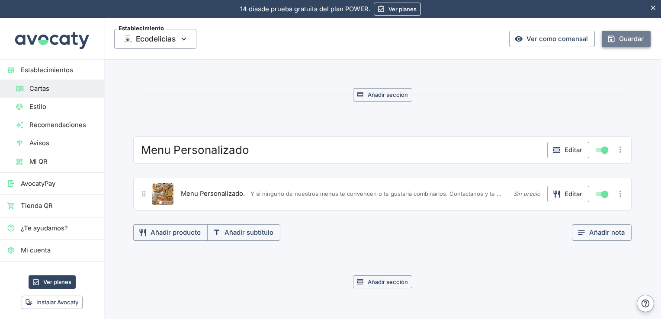
click at [611, 38] on button "Guardar" at bounding box center [626, 39] width 49 height 16
click at [618, 43] on button "Guardar" at bounding box center [626, 39] width 49 height 16
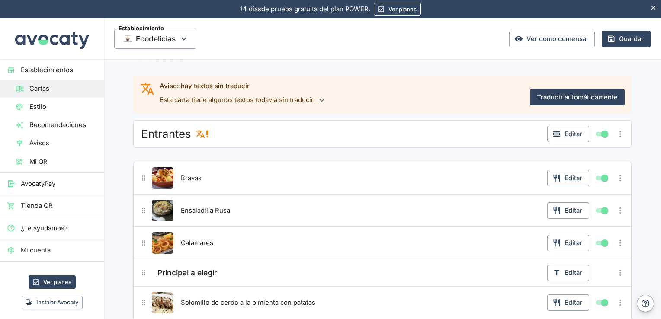
scroll to position [0, 0]
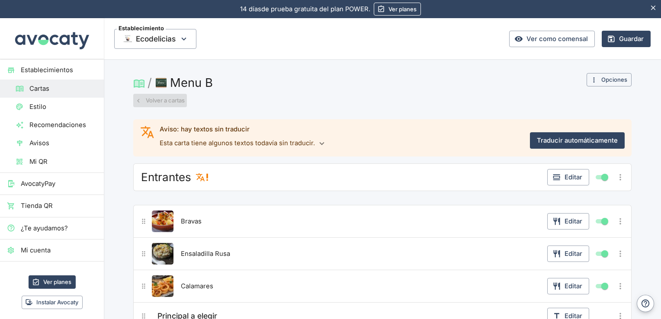
click at [153, 99] on button "Volver a cartas" at bounding box center [160, 100] width 54 height 13
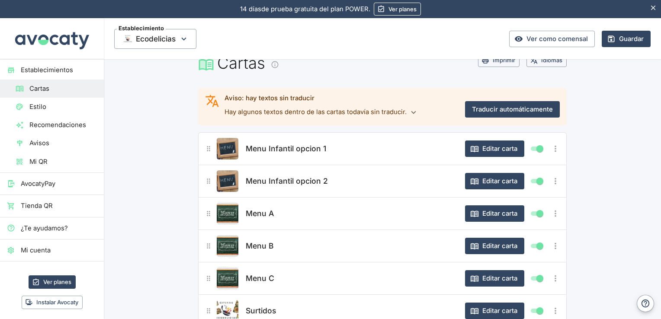
scroll to position [19, 0]
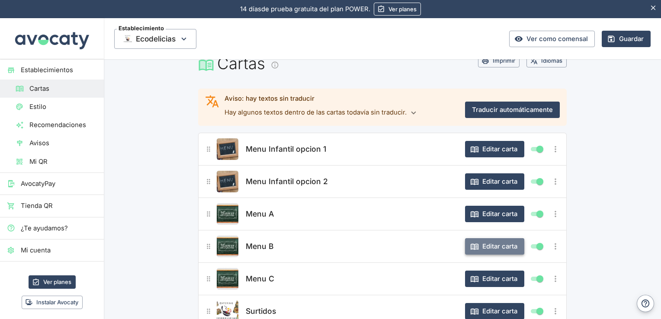
click at [508, 245] on button "Editar carta" at bounding box center [494, 246] width 59 height 16
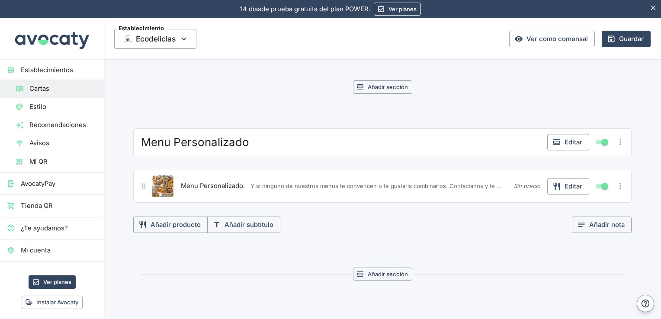
scroll to position [654, 0]
click at [567, 183] on button "Editar" at bounding box center [568, 186] width 42 height 16
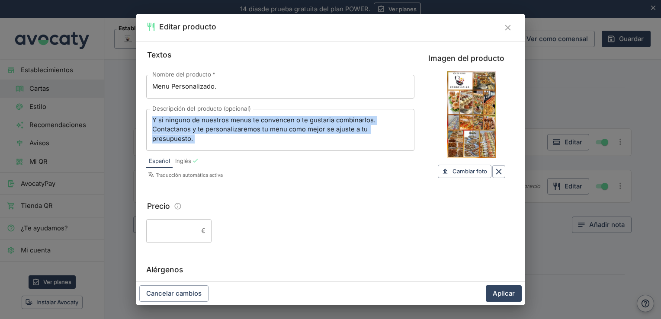
drag, startPoint x: 222, startPoint y: 153, endPoint x: 218, endPoint y: 145, distance: 9.3
click at [218, 145] on div "Nombre del producto   * Menu Personalizado. Nombre del producto   * Descripción…" at bounding box center [280, 127] width 268 height 118
copy div "Y si ninguno de nuestros menus te convencen o te gustaria combinarlos. Contacta…"
click at [339, 143] on textarea "Y si ninguno de nuestros menus te convencen o te gustaria combinarlos. Contacta…" at bounding box center [280, 130] width 256 height 28
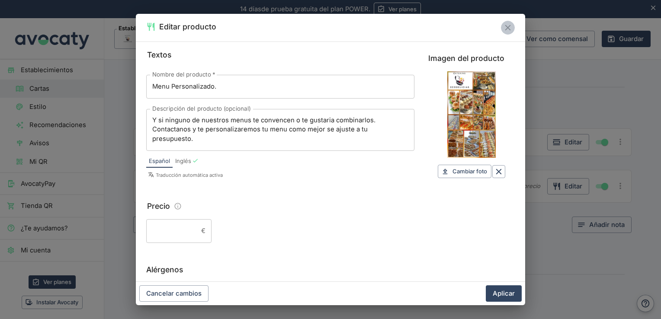
click at [508, 30] on icon "Cerrar" at bounding box center [508, 28] width 10 height 10
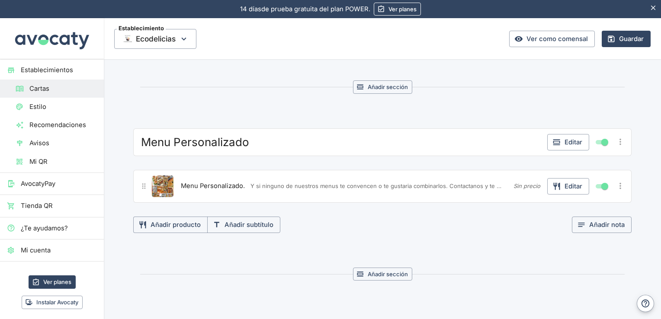
click at [618, 139] on icon "Más opciones" at bounding box center [621, 142] width 10 height 10
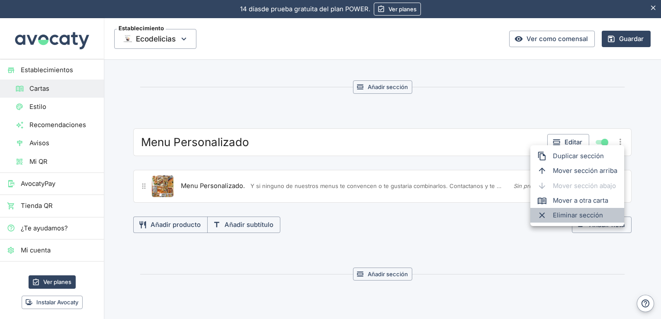
click at [587, 215] on span "Eliminar sección" at bounding box center [585, 216] width 64 height 10
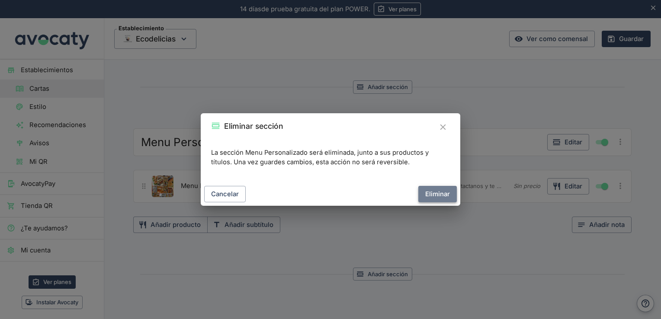
click at [441, 193] on button "Eliminar" at bounding box center [437, 194] width 39 height 16
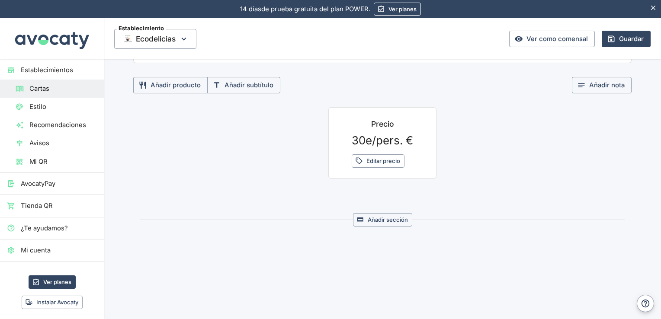
scroll to position [258, 0]
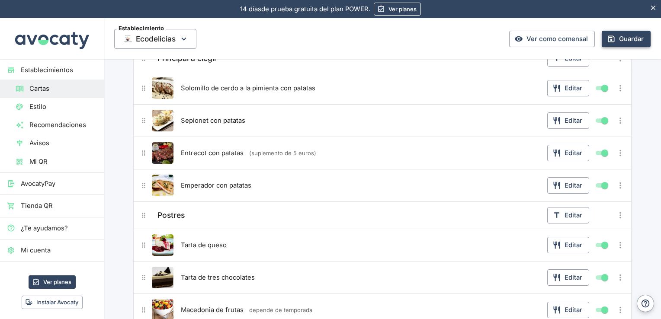
click at [613, 31] on button "Guardar" at bounding box center [626, 39] width 49 height 16
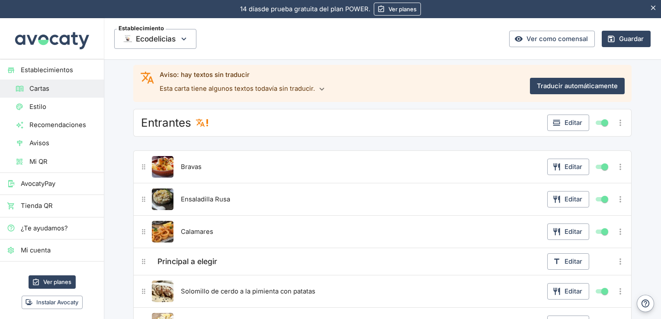
scroll to position [0, 0]
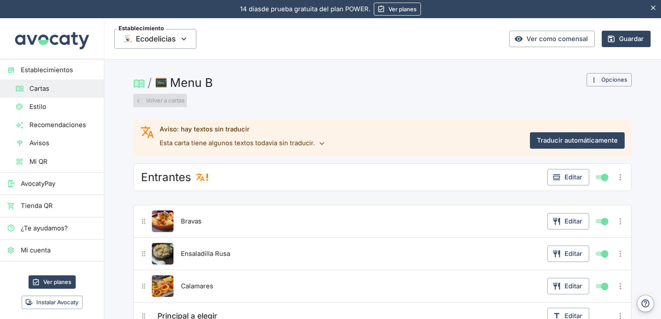
click at [173, 98] on button "Volver a cartas" at bounding box center [160, 100] width 54 height 13
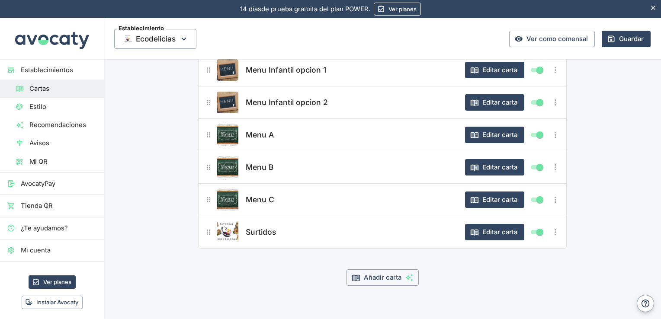
scroll to position [105, 0]
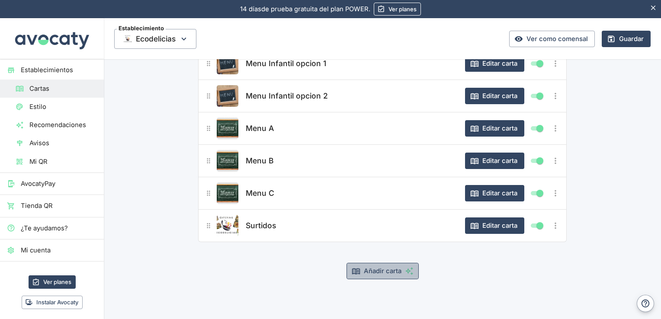
click at [389, 272] on button "Añadir carta" at bounding box center [383, 271] width 72 height 16
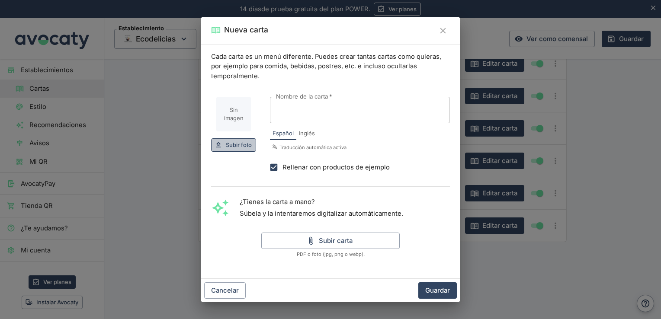
click at [244, 142] on span "Subir foto" at bounding box center [239, 145] width 26 height 10
type input "C:\fakepath\3c8f8592-3a97-4e42-b64a-e3a1dbcfc314.jpg"
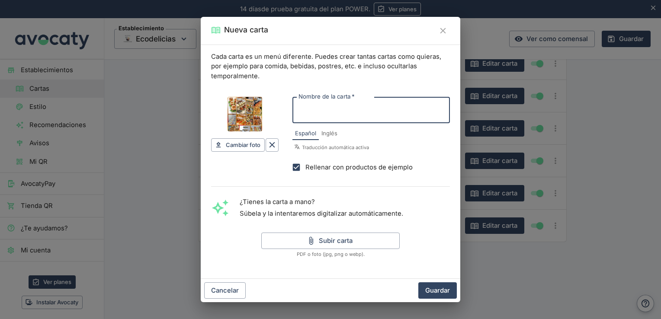
click at [311, 109] on input "Nombre de la carta   *" at bounding box center [370, 110] width 157 height 26
type input "Menu Personalizado"
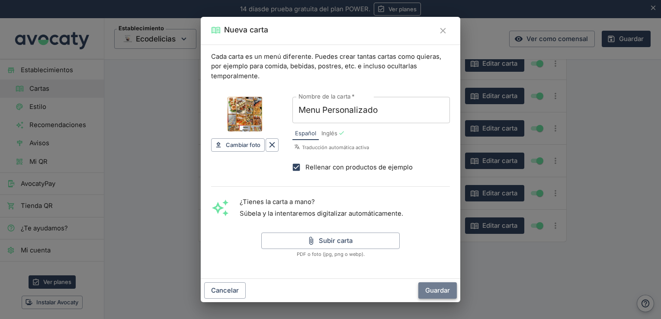
click at [435, 288] on button "Guardar" at bounding box center [437, 291] width 39 height 16
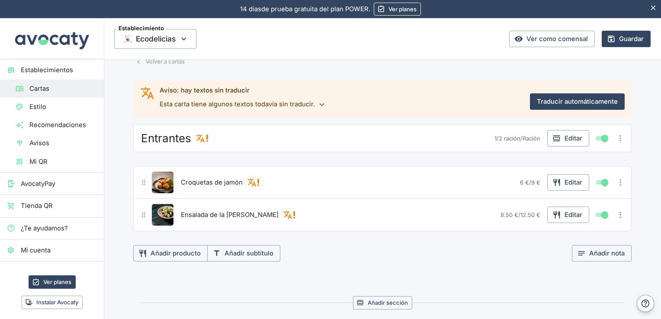
scroll to position [0, 0]
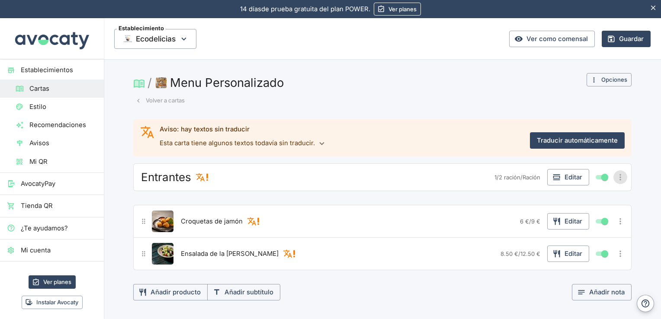
click at [617, 178] on icon "Más opciones" at bounding box center [621, 178] width 10 height 10
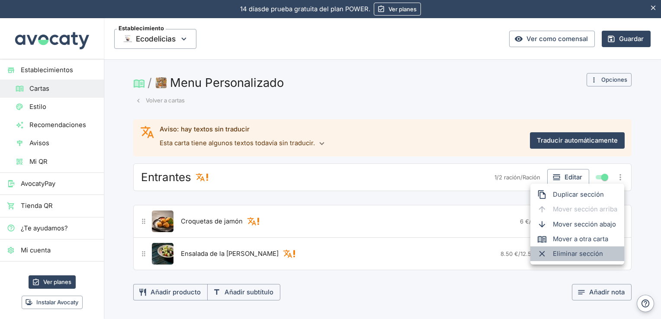
click at [570, 253] on span "Eliminar sección" at bounding box center [585, 254] width 64 height 10
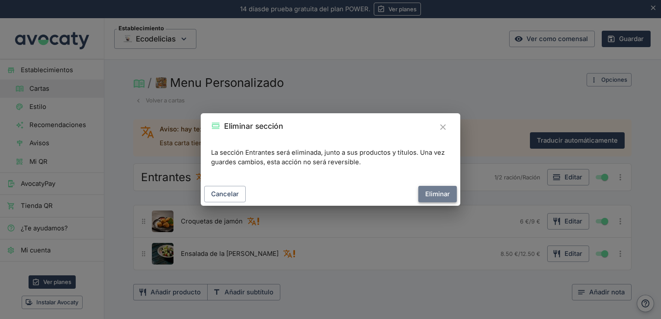
click at [436, 188] on button "Eliminar" at bounding box center [437, 194] width 39 height 16
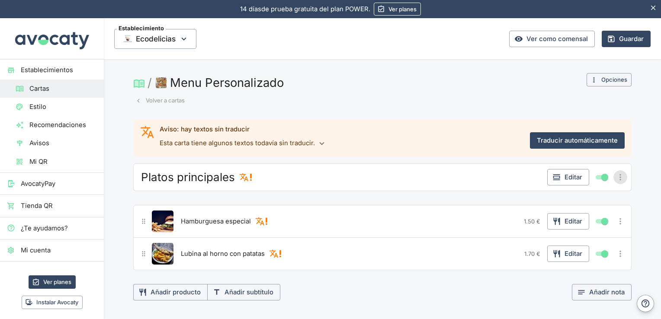
click at [620, 174] on icon "Más opciones" at bounding box center [621, 177] width 2 height 6
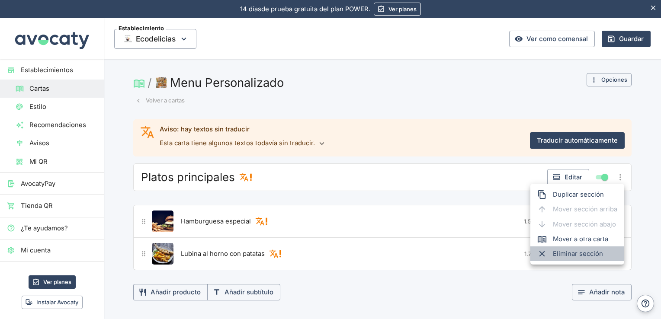
click at [561, 253] on span "Eliminar sección" at bounding box center [585, 254] width 64 height 10
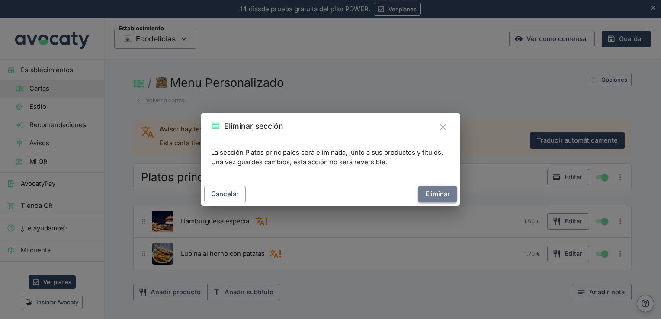
click at [441, 196] on button "Eliminar" at bounding box center [437, 194] width 39 height 16
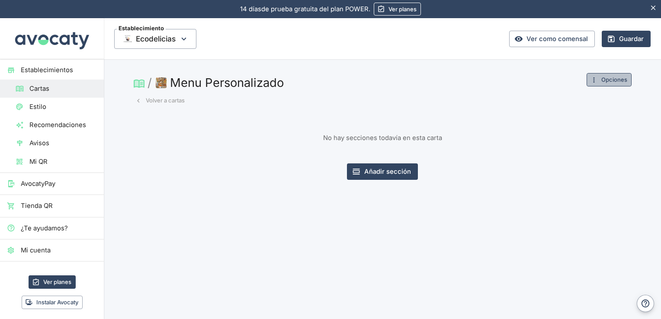
click at [609, 80] on button "Opciones" at bounding box center [609, 79] width 45 height 13
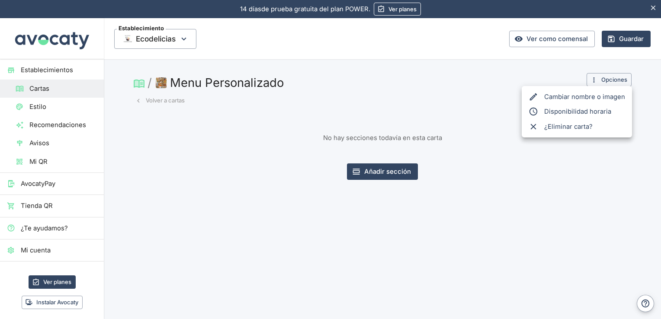
click at [380, 176] on div at bounding box center [330, 159] width 661 height 319
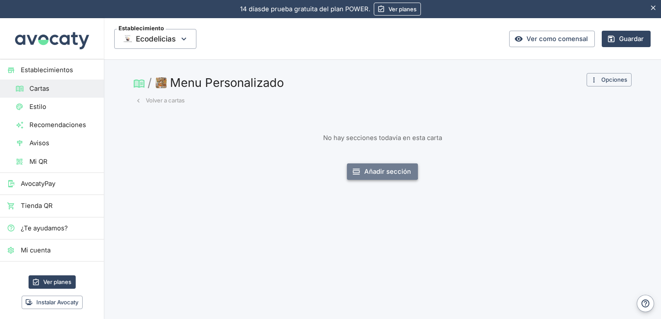
click at [374, 171] on button "Añadir sección" at bounding box center [382, 172] width 71 height 16
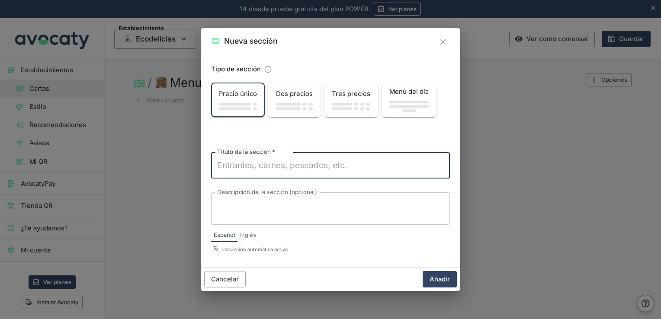
click at [291, 163] on textarea "Título de la sección   *" at bounding box center [330, 166] width 227 height 12
type textarea "Menu Personalizado."
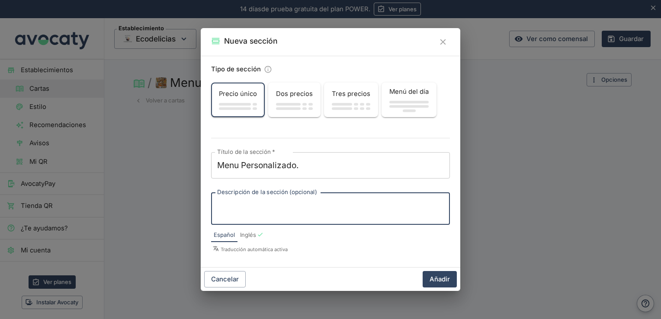
click at [304, 217] on textarea "Descripción de la sección (opcional)" at bounding box center [330, 209] width 227 height 18
paste textarea "Y si ninguno de nuestros menus te convencen o te gustaria combinarlos. Contacta…"
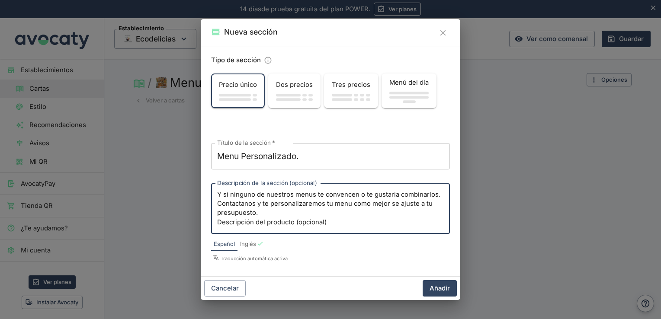
scroll to position [19, 0]
drag, startPoint x: 332, startPoint y: 215, endPoint x: 330, endPoint y: 219, distance: 4.5
click at [330, 219] on textarea "Y si ninguno de nuestros menus te convencen o te gustaria combinarlos. Contacta…" at bounding box center [330, 209] width 227 height 36
click at [305, 215] on textarea "Y si ninguno de nuestros menus te convencen o te gustaria combinarlos. Contacta…" at bounding box center [330, 209] width 227 height 36
drag, startPoint x: 217, startPoint y: 214, endPoint x: 331, endPoint y: 215, distance: 113.8
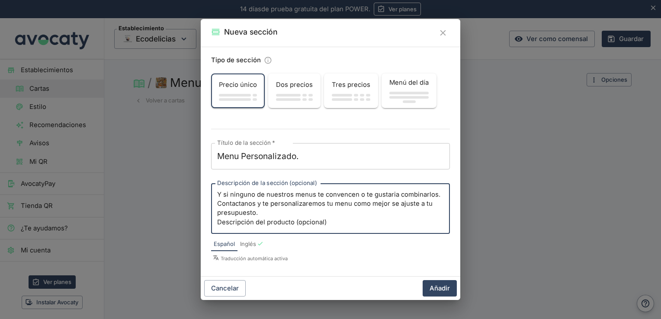
click at [331, 215] on textarea "Y si ninguno de nuestros menus te convencen o te gustaria combinarlos. Contacta…" at bounding box center [330, 209] width 227 height 36
type textarea "Y si ninguno de nuestros menus te convencen o te gustaria combinarlos. Contacta…"
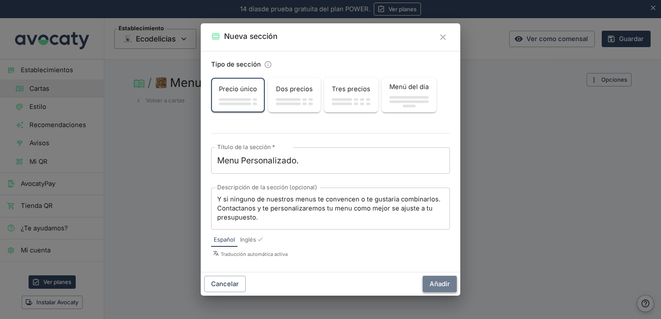
scroll to position [0, 0]
click at [443, 291] on button "Añadir" at bounding box center [440, 284] width 34 height 16
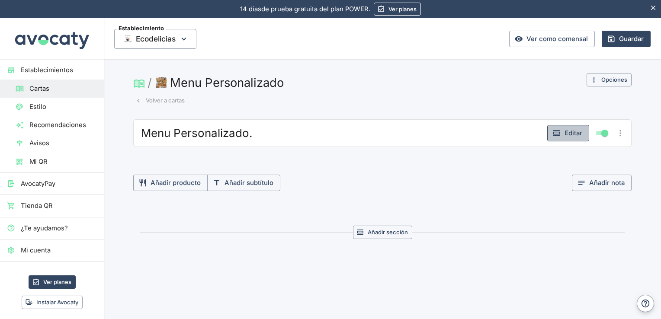
click at [566, 132] on button "Editar" at bounding box center [568, 133] width 42 height 16
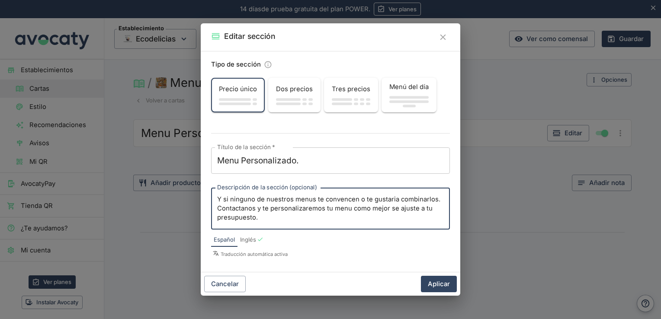
drag, startPoint x: 272, startPoint y: 222, endPoint x: 215, endPoint y: 192, distance: 64.3
click at [215, 192] on div "Y si ninguno de nuestros menus te convencen o te gustaria combinarlos. Contacta…" at bounding box center [330, 209] width 239 height 42
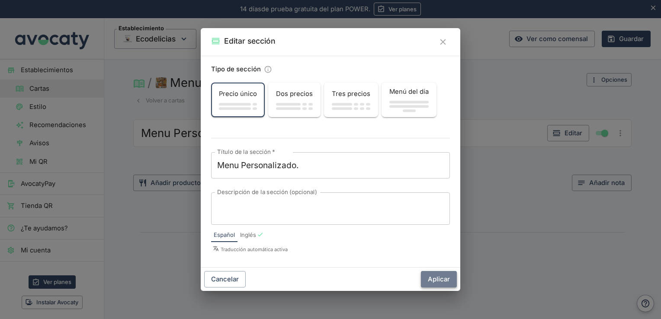
click at [437, 277] on button "Aplicar" at bounding box center [439, 279] width 36 height 16
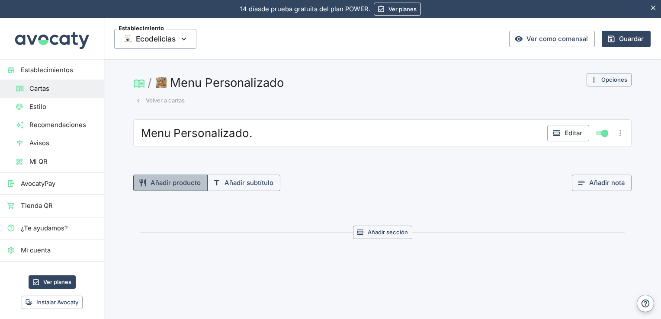
click at [185, 178] on button "Añadir producto" at bounding box center [170, 183] width 74 height 16
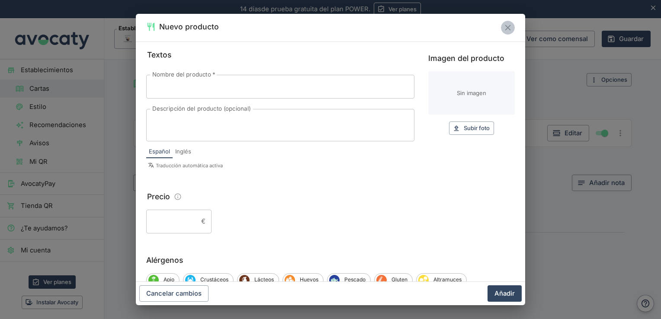
click at [507, 28] on icon "Cerrar" at bounding box center [508, 28] width 6 height 6
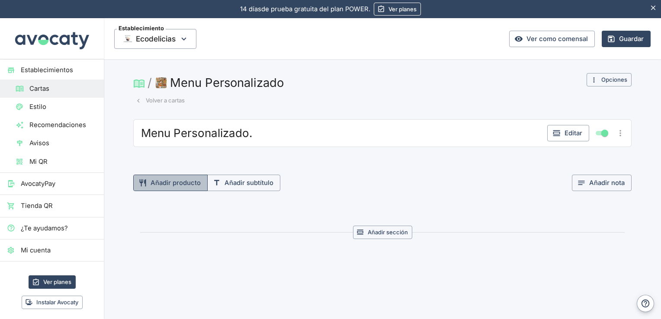
click at [190, 183] on button "Añadir producto" at bounding box center [170, 183] width 74 height 16
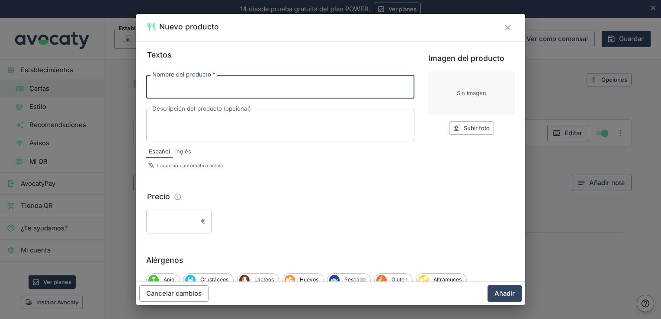
click at [195, 82] on input "Nombre del producto   *" at bounding box center [280, 86] width 268 height 23
type input "Menu Personalizado."
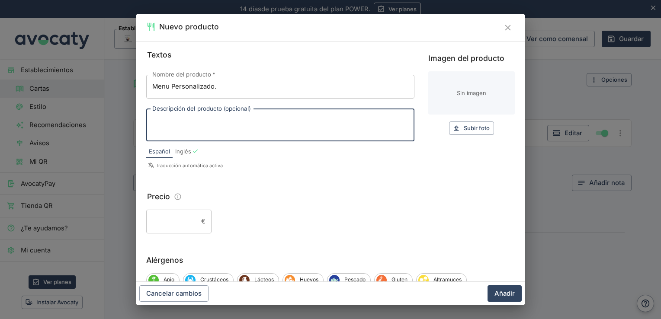
click at [190, 117] on textarea "Descripción del producto (opcional)" at bounding box center [280, 125] width 256 height 18
paste textarea "Y si ninguno de nuestros menus te convencen o te gustaria combinarlos. Contacta…"
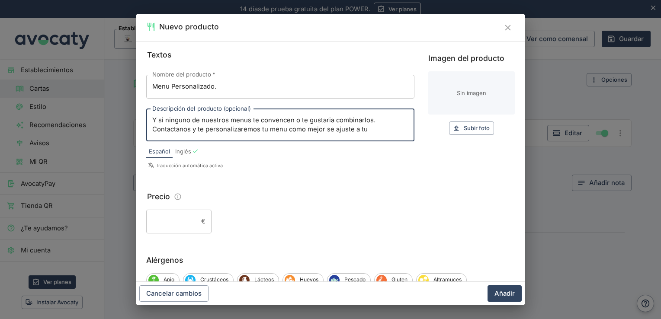
scroll to position [9, 0]
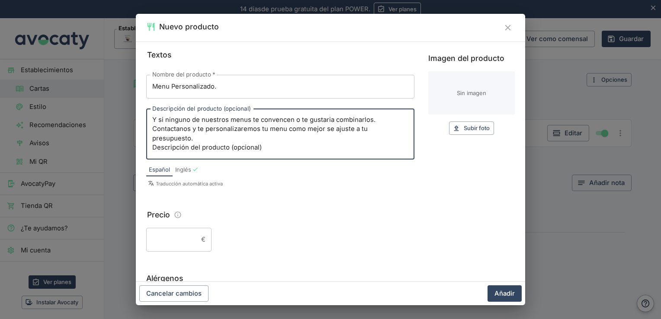
click at [279, 138] on textarea "Y si ninguno de nuestros menus te convencen o te gustaria combinarlos. Contacta…" at bounding box center [280, 134] width 256 height 36
type textarea "Y si ninguno de nuestros menus te convencen o te gustaria combinarlos. Contacta…"
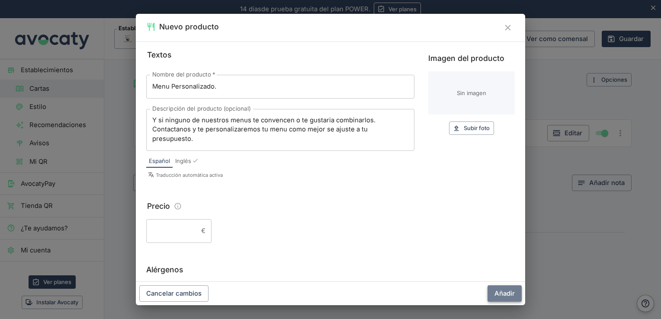
scroll to position [0, 0]
click at [504, 292] on button "Añadir" at bounding box center [505, 294] width 34 height 16
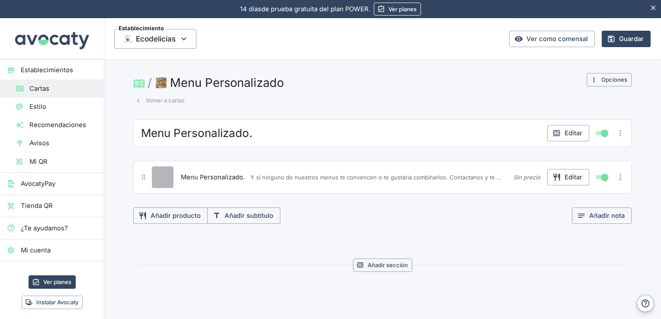
click at [165, 181] on button "Editar producto" at bounding box center [163, 178] width 22 height 22
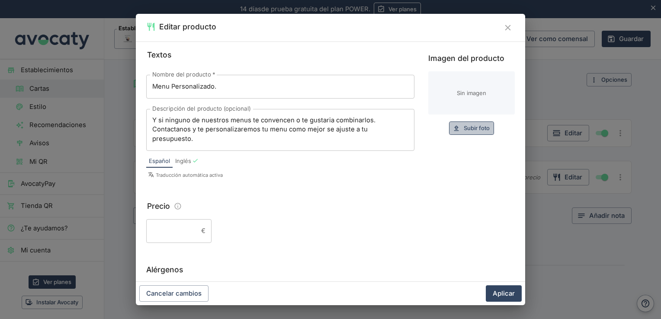
click at [469, 125] on span "Subir foto" at bounding box center [477, 128] width 26 height 10
type input "C:\fakepath\3c8f8592-3a97-4e42-b64a-e3a1dbcfc314.jpg"
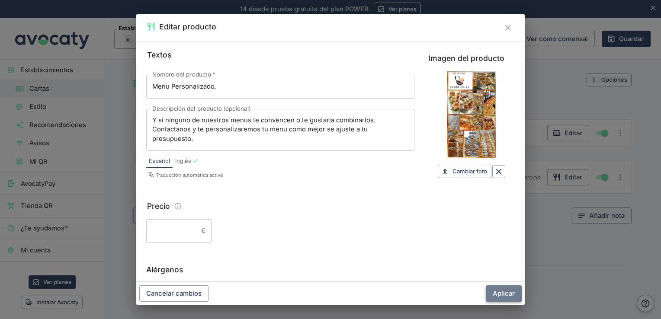
click at [501, 293] on button "Aplicar" at bounding box center [504, 294] width 36 height 16
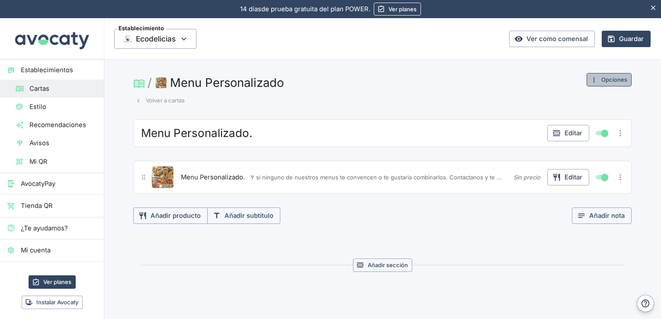
click at [603, 80] on button "Opciones" at bounding box center [609, 79] width 45 height 13
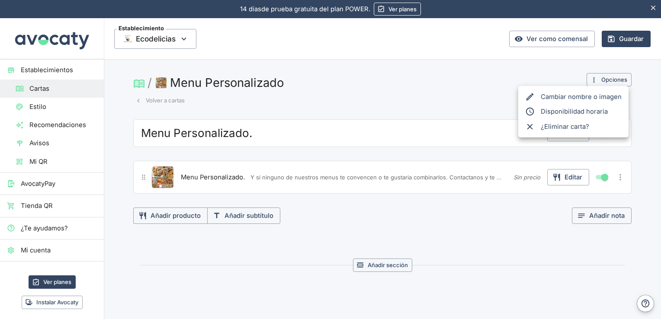
click at [620, 39] on div at bounding box center [330, 159] width 661 height 319
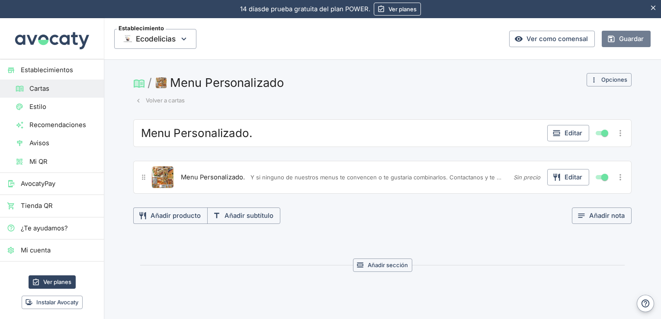
click at [620, 39] on button "Guardar" at bounding box center [626, 39] width 49 height 16
click at [157, 96] on button "Volver a cartas" at bounding box center [160, 100] width 54 height 13
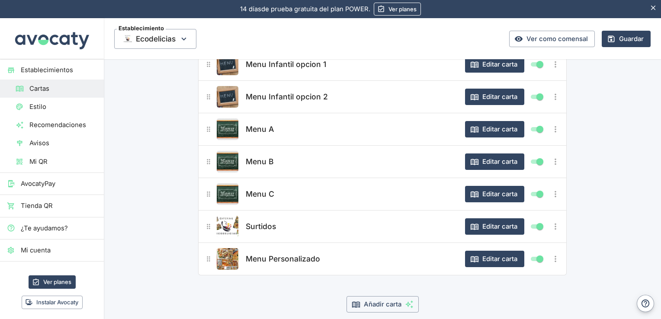
scroll to position [104, 0]
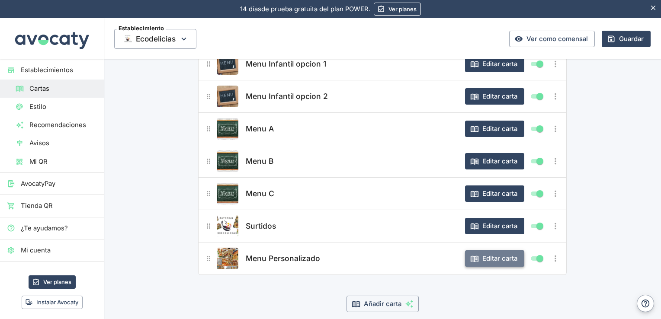
click at [500, 254] on button "Editar carta" at bounding box center [494, 259] width 59 height 16
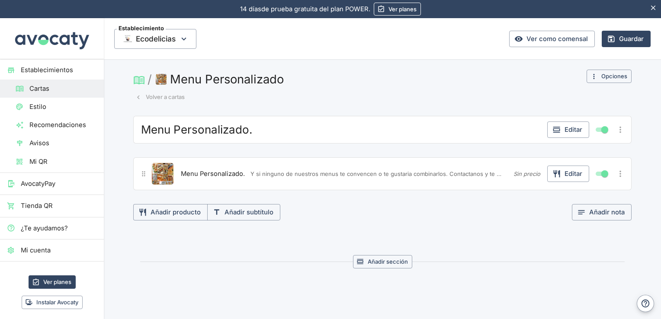
scroll to position [0, 0]
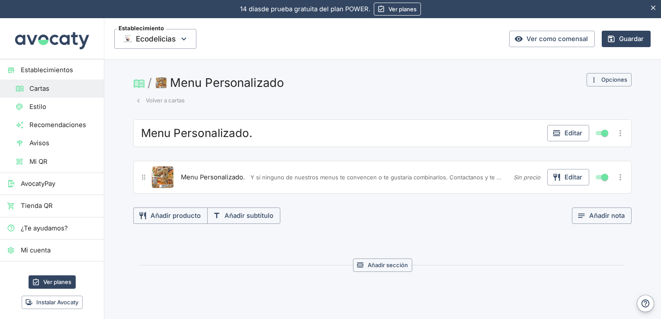
click at [616, 131] on icon "Más opciones" at bounding box center [621, 133] width 10 height 10
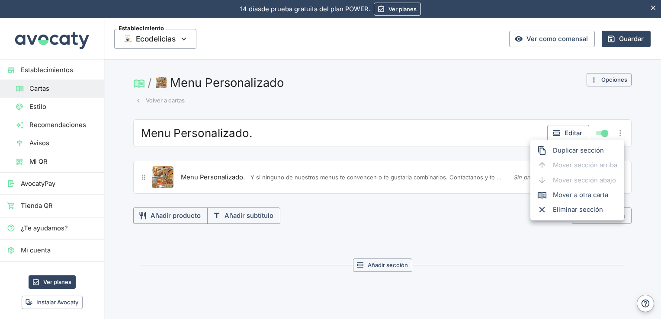
click at [573, 208] on span "Eliminar sección" at bounding box center [585, 210] width 64 height 10
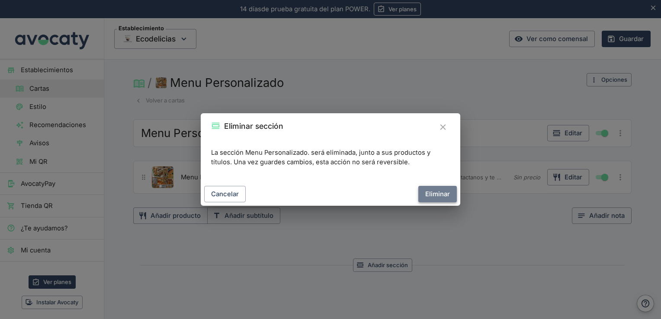
click at [440, 191] on button "Eliminar" at bounding box center [437, 194] width 39 height 16
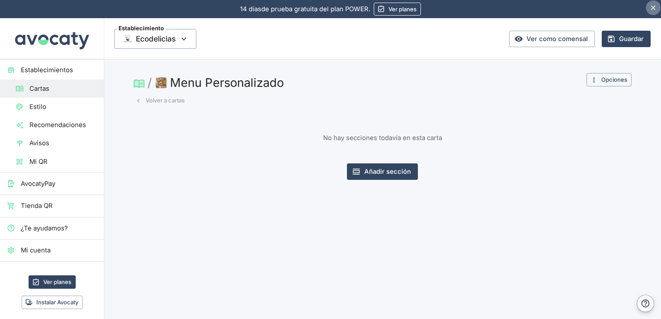
click at [655, 6] on icon "Esconder aviso" at bounding box center [653, 7] width 5 height 5
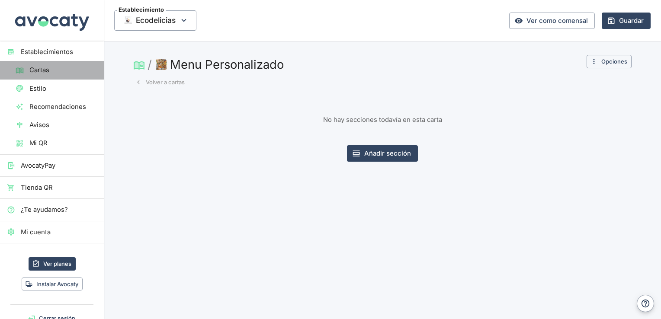
click at [58, 71] on span "Cartas" at bounding box center [62, 70] width 67 height 10
click at [156, 80] on button "Volver a cartas" at bounding box center [160, 82] width 54 height 13
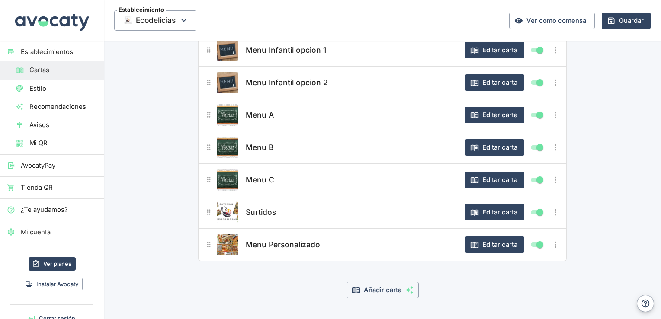
scroll to position [119, 0]
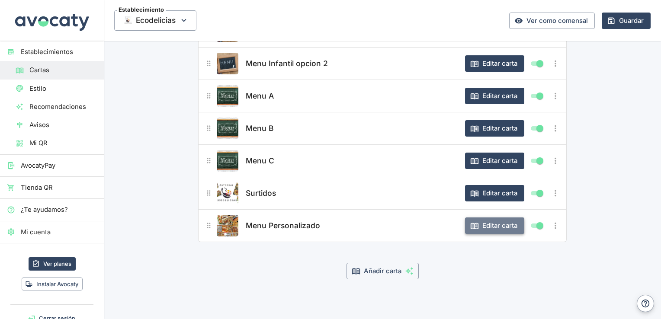
click at [481, 219] on button "Editar carta" at bounding box center [494, 226] width 59 height 16
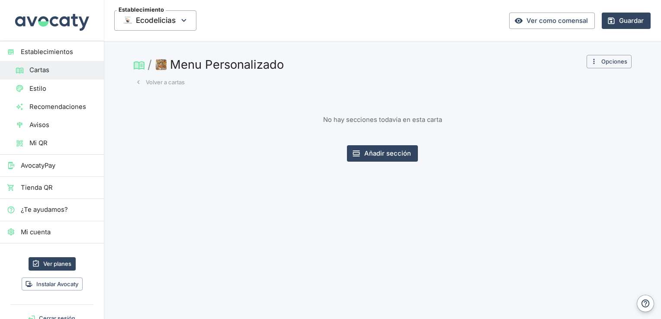
scroll to position [0, 0]
click at [380, 153] on button "Añadir sección" at bounding box center [382, 153] width 71 height 16
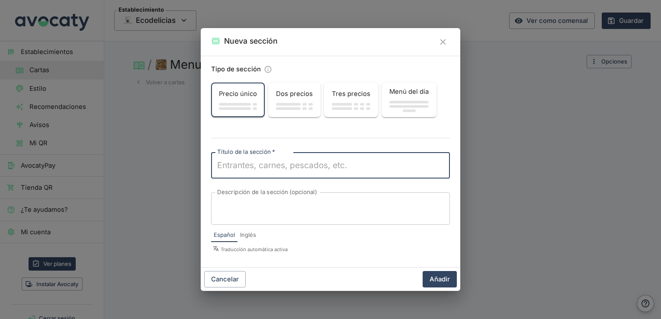
click at [282, 161] on textarea "Título de la sección   *" at bounding box center [330, 166] width 227 height 12
click at [263, 177] on div "x Título de la sección   *" at bounding box center [330, 165] width 239 height 26
click at [260, 165] on textarea "Título de la sección   *" at bounding box center [330, 166] width 227 height 12
type textarea "m"
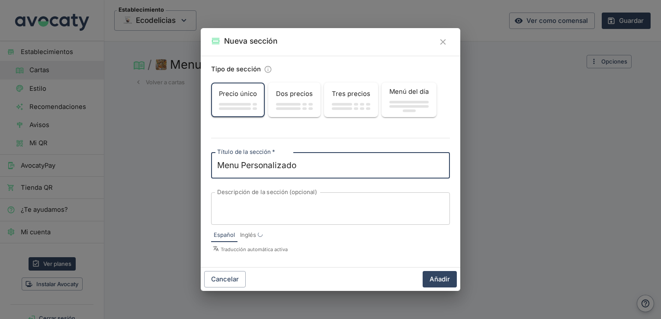
type textarea "Menu Personalizado"
click at [302, 203] on textarea "Descripción de la sección (opcional)" at bounding box center [330, 209] width 227 height 18
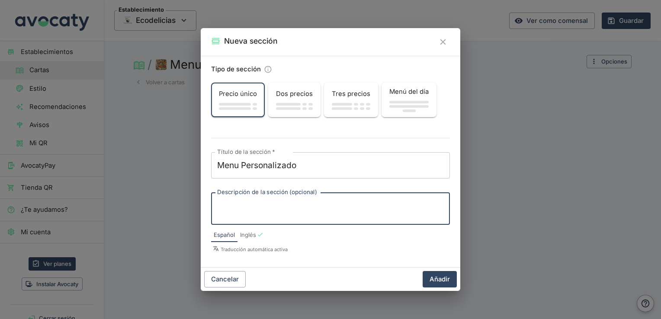
click at [302, 203] on textarea "Descripción de la sección (opcional)" at bounding box center [330, 209] width 227 height 18
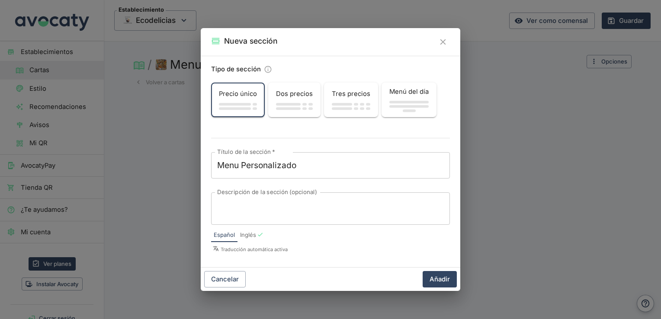
click at [250, 222] on div "x Descripción de la sección (opcional)" at bounding box center [330, 209] width 239 height 32
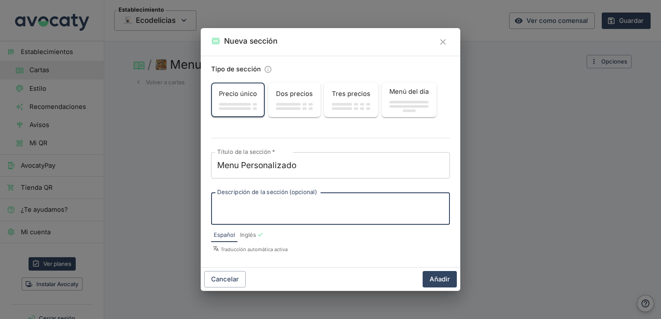
click at [256, 209] on textarea "Descripción de la sección (opcional)" at bounding box center [330, 209] width 227 height 18
paste textarea "Y si ninguno de nuestros menus te convencen o te gustaria combinarlos. Contacta…"
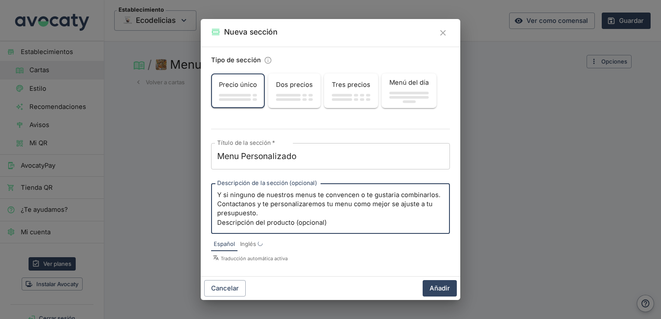
scroll to position [18, 0]
click at [328, 215] on textarea "Y si ninguno de nuestros menus te convencen o te gustaria combinarlos. Contacta…" at bounding box center [330, 209] width 227 height 36
type textarea "Y si ninguno de nuestros menus te convencen o te gustaria combinarlos. Contacta…"
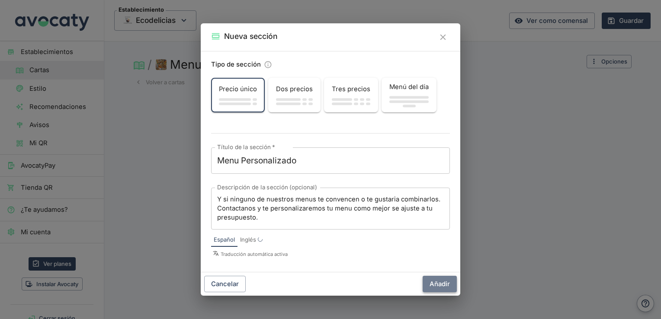
click at [442, 286] on button "Añadir" at bounding box center [440, 284] width 34 height 16
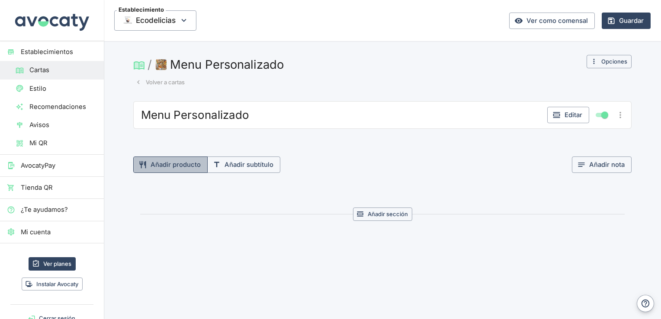
click at [181, 164] on button "Añadir producto" at bounding box center [170, 165] width 74 height 16
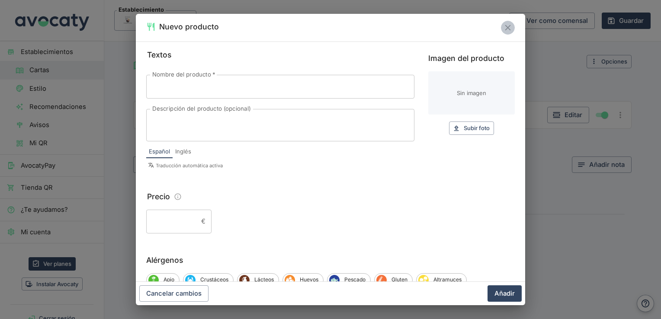
click at [508, 30] on icon "Cerrar" at bounding box center [508, 28] width 10 height 10
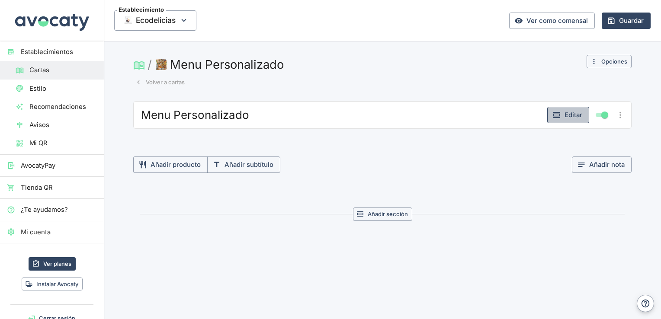
click at [572, 114] on button "Editar" at bounding box center [568, 115] width 42 height 16
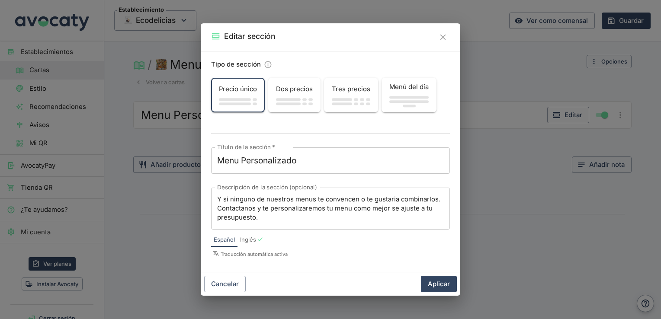
drag, startPoint x: 270, startPoint y: 224, endPoint x: 224, endPoint y: 202, distance: 50.9
click at [224, 202] on div "Y si ninguno de nuestros menus te convencen o te gustaria combinarlos. Contacta…" at bounding box center [330, 209] width 239 height 42
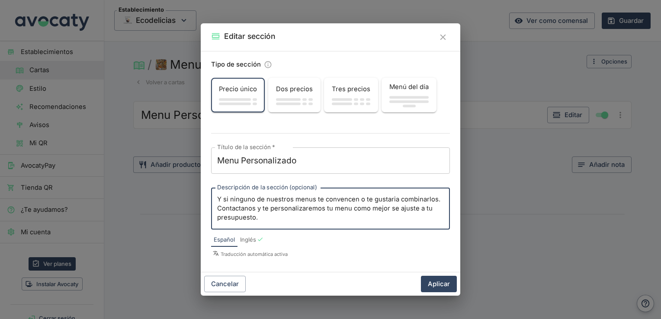
drag, startPoint x: 224, startPoint y: 202, endPoint x: 265, endPoint y: 224, distance: 46.7
click at [265, 224] on div "Y si ninguno de nuestros menus te convencen o te gustaria combinarlos. Contacta…" at bounding box center [330, 209] width 239 height 42
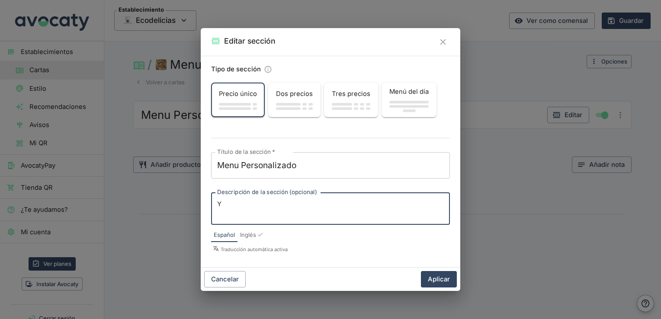
type textarea "Y"
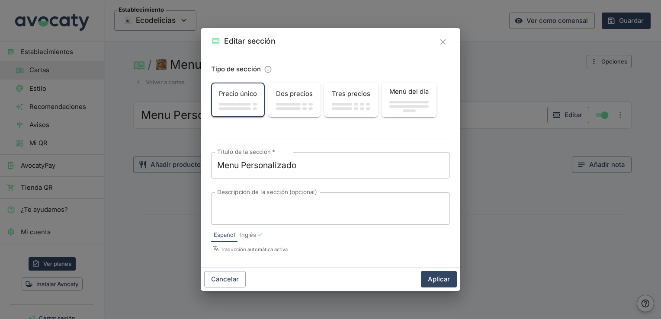
click at [312, 158] on div "Menu Personalizado x Título de la sección   *" at bounding box center [330, 165] width 239 height 26
click at [313, 166] on textarea "Menu Personalizado" at bounding box center [330, 166] width 227 height 12
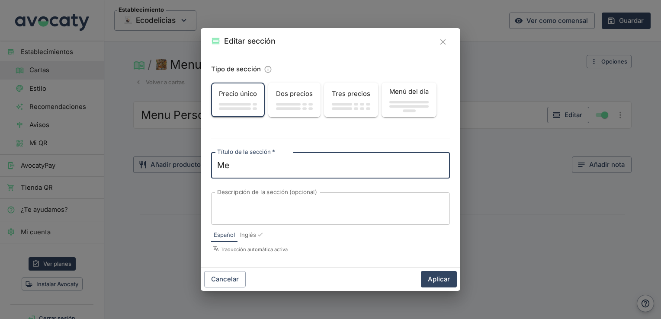
type textarea "M"
type textarea "p"
type textarea "Personalizalo"
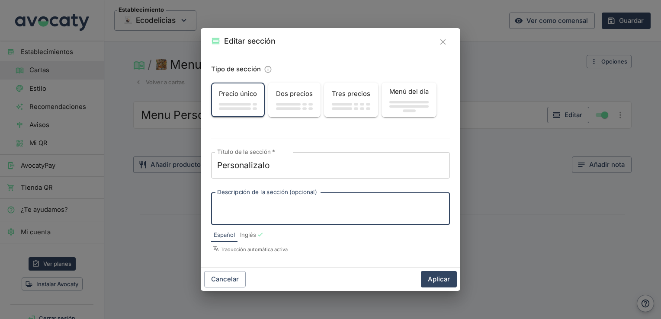
click at [306, 217] on textarea "Descripción de la sección (opcional)" at bounding box center [330, 209] width 227 height 18
paste textarea "Y si ninguno de nuestros menus te convencen o te gustaria combinarlos. Contacta…"
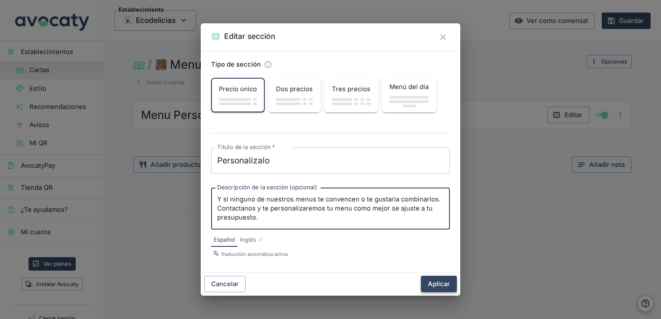
type textarea "Y si ninguno de nuestros menus te convencen o te gustaria combinarlos. Contacta…"
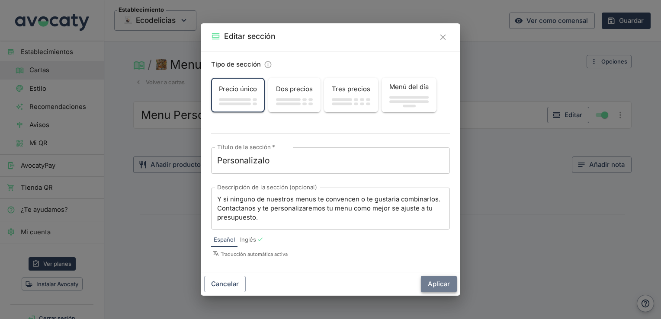
click at [437, 283] on button "Aplicar" at bounding box center [439, 284] width 36 height 16
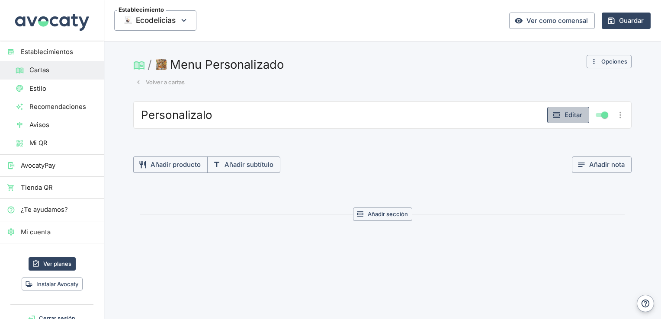
click at [561, 114] on icon "button" at bounding box center [557, 115] width 9 height 9
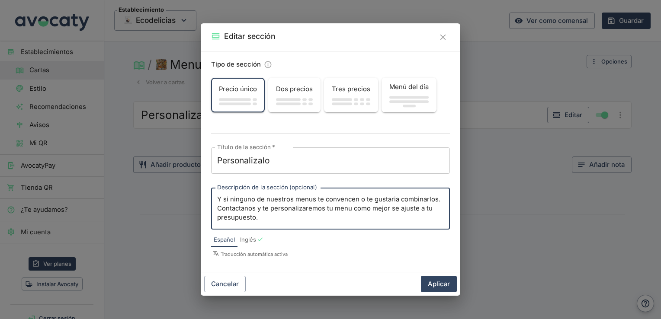
click at [310, 218] on textarea "Y si ninguno de nuestros menus te convencen o te gustaria combinarlos. Contacta…" at bounding box center [330, 209] width 227 height 28
drag, startPoint x: 310, startPoint y: 218, endPoint x: 195, endPoint y: 202, distance: 116.6
click at [195, 202] on div "Editar sección Tipo de sección Precio único Dos precios Tres precios Menú del d…" at bounding box center [330, 159] width 661 height 319
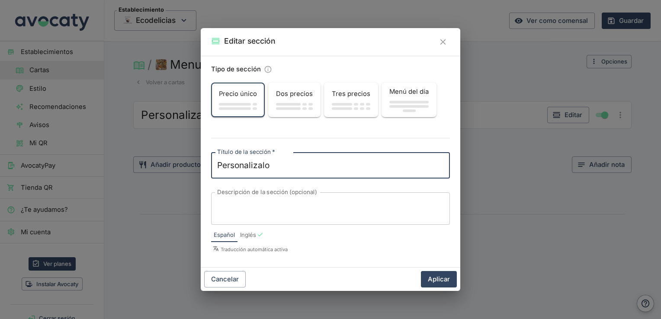
click at [289, 165] on textarea "Personalizalo" at bounding box center [330, 166] width 227 height 12
type textarea "P"
type textarea "Menu"
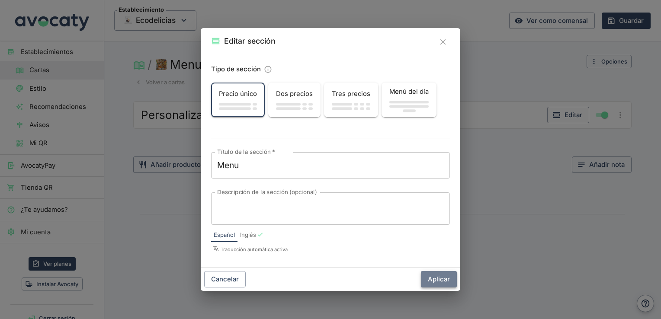
click at [440, 279] on button "Aplicar" at bounding box center [439, 279] width 36 height 16
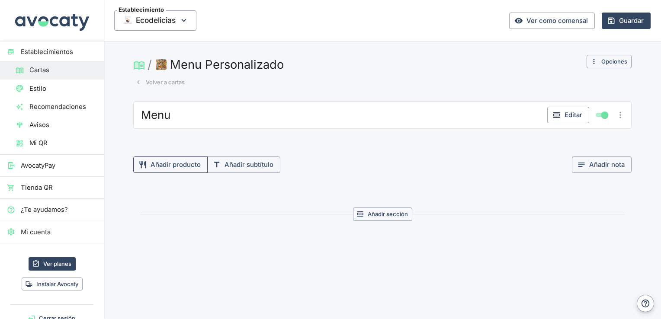
click at [189, 169] on button "Añadir producto" at bounding box center [170, 165] width 74 height 16
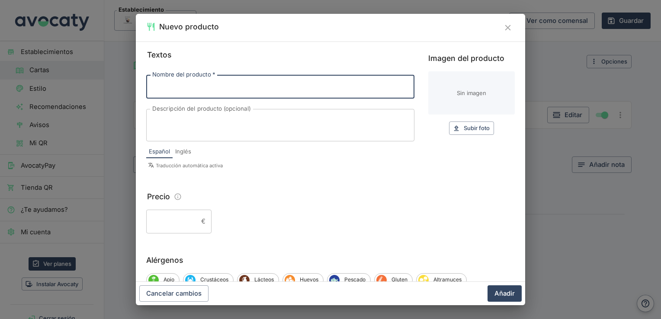
click at [182, 89] on input "Nombre del producto   *" at bounding box center [280, 86] width 268 height 23
type input "Menu Personalizado."
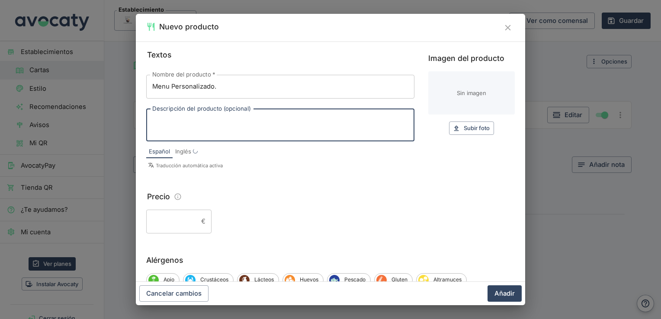
click at [196, 118] on textarea "Descripción del producto (opcional)" at bounding box center [280, 125] width 256 height 18
paste textarea "Y si ninguno de nuestros menus te convencen o te gustaria combinarlos. Contacta…"
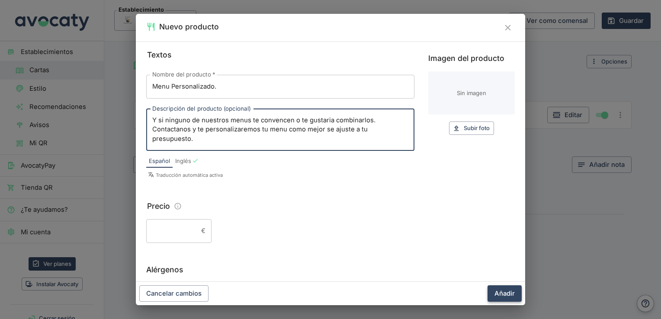
type textarea "Y si ninguno de nuestros menus te convencen o te gustaria combinarlos. Contacta…"
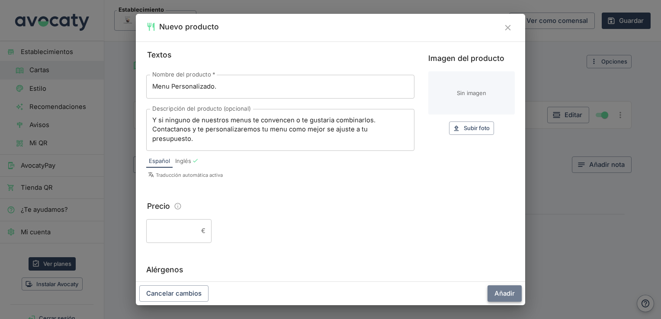
click at [497, 286] on button "Añadir" at bounding box center [505, 294] width 34 height 16
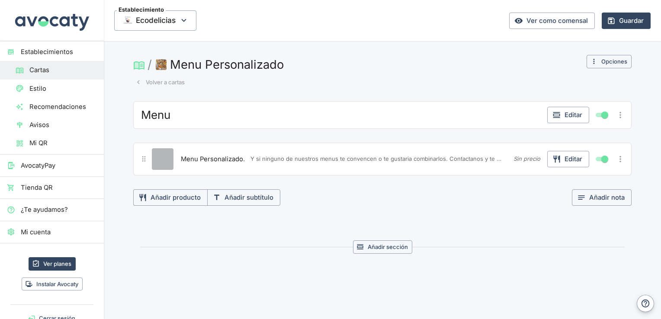
click at [166, 160] on button "Editar producto" at bounding box center [163, 159] width 22 height 22
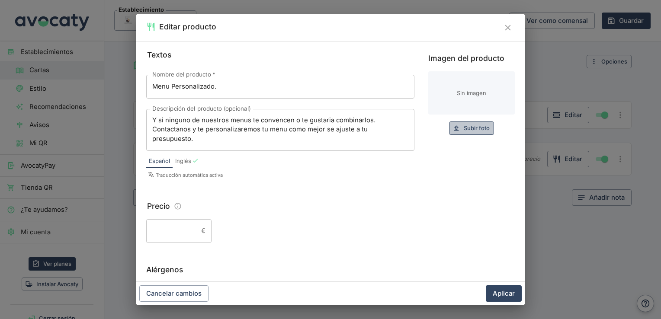
click at [473, 124] on span "Subir foto" at bounding box center [477, 128] width 26 height 10
type input "C:\fakepath\3c8f8592-3a97-4e42-b64a-e3a1dbcfc314.jpg"
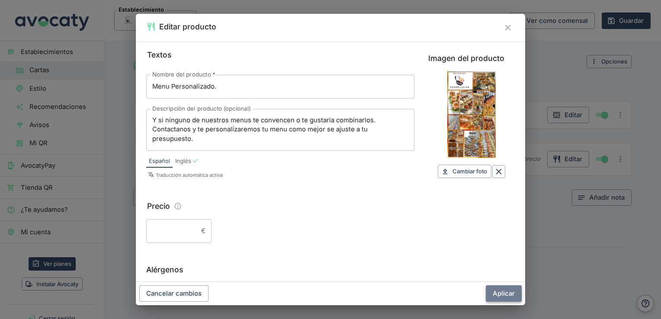
click at [507, 287] on button "Aplicar" at bounding box center [504, 294] width 36 height 16
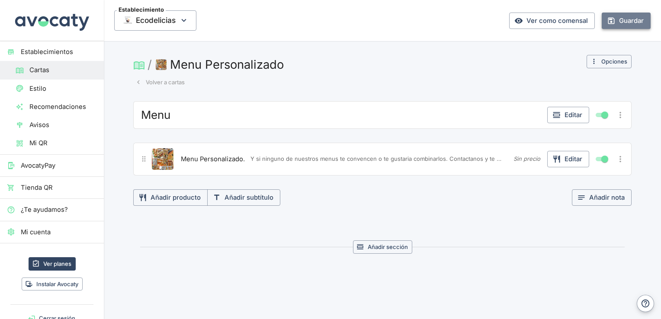
click at [610, 21] on button "Guardar" at bounding box center [626, 21] width 49 height 16
click at [155, 80] on button "Volver a cartas" at bounding box center [160, 82] width 54 height 13
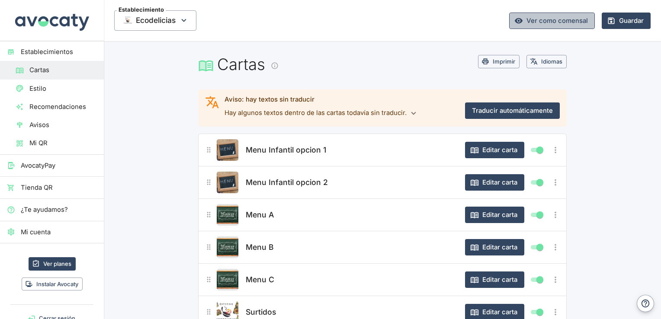
click at [567, 19] on link "Ver como comensal" at bounding box center [552, 21] width 86 height 16
